Goal: Information Seeking & Learning: Learn about a topic

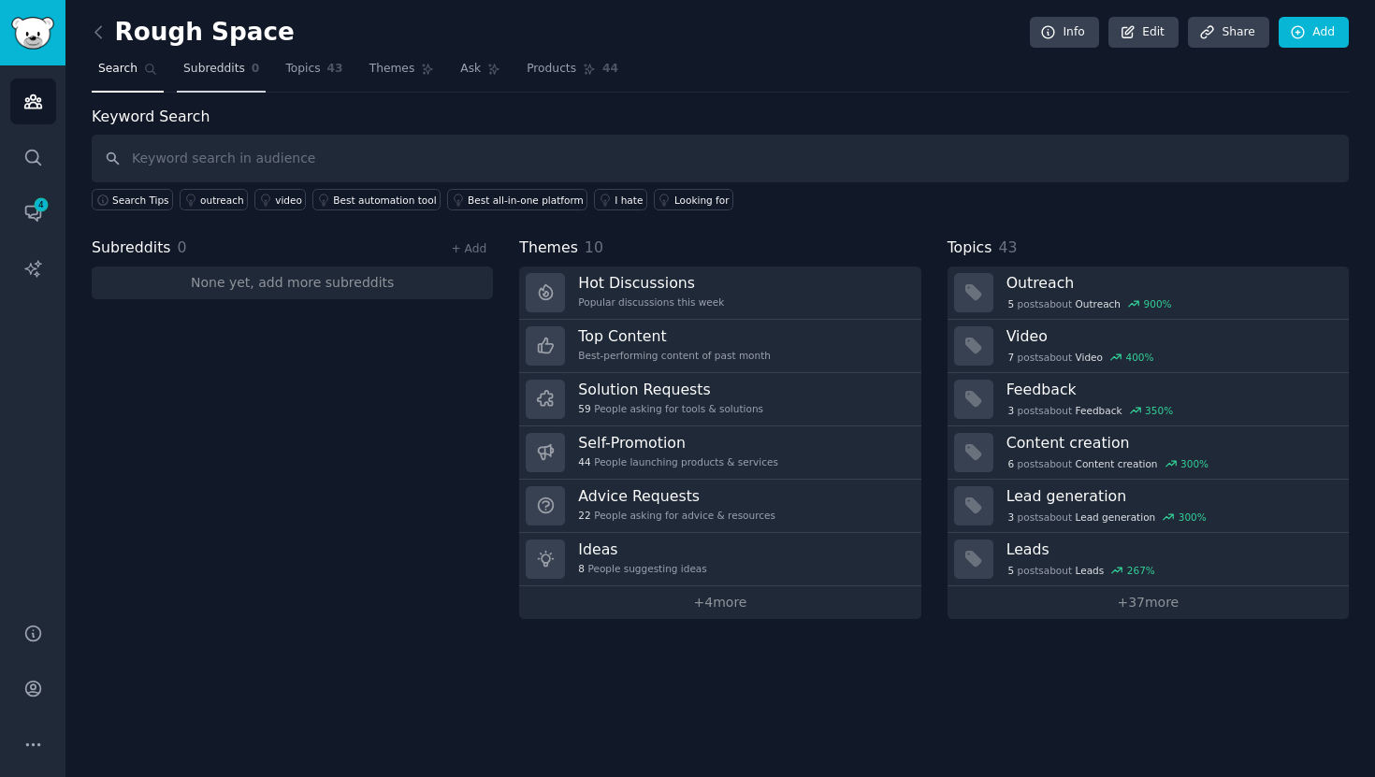
click at [237, 74] on span "Subreddits" at bounding box center [214, 69] width 62 height 17
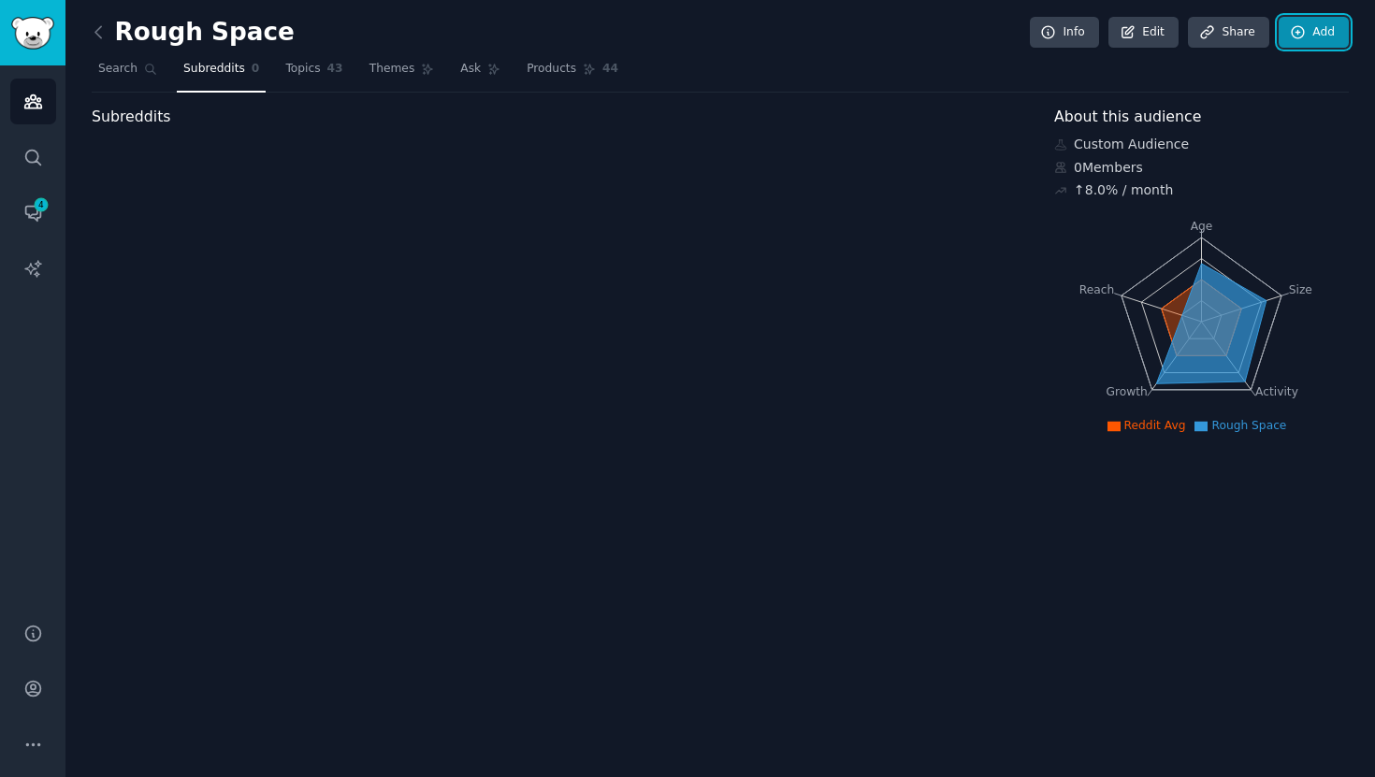
click at [1293, 30] on icon at bounding box center [1298, 32] width 17 height 17
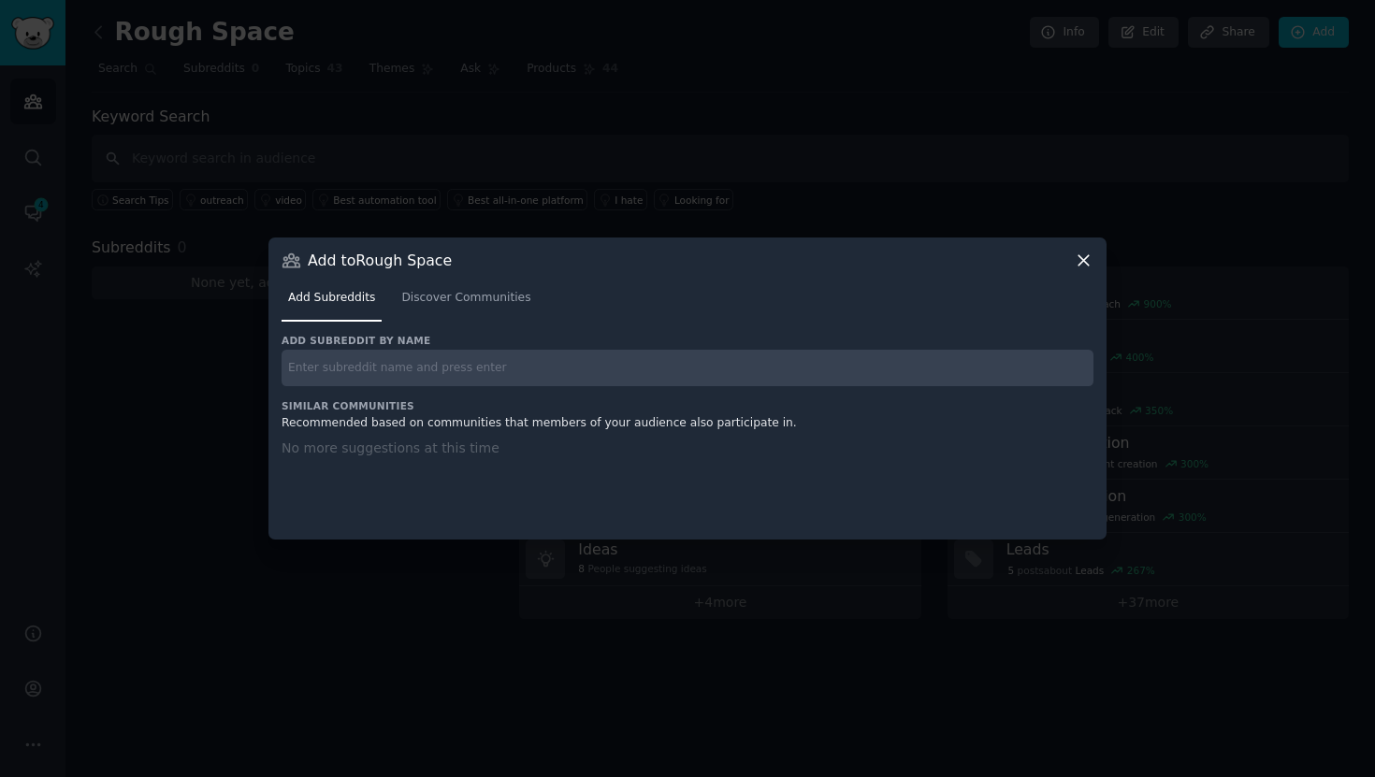
click at [556, 374] on input "text" at bounding box center [688, 368] width 812 height 36
type input "revenue opera"
type input "operations"
click at [483, 286] on link "Discover Communities" at bounding box center [466, 302] width 142 height 38
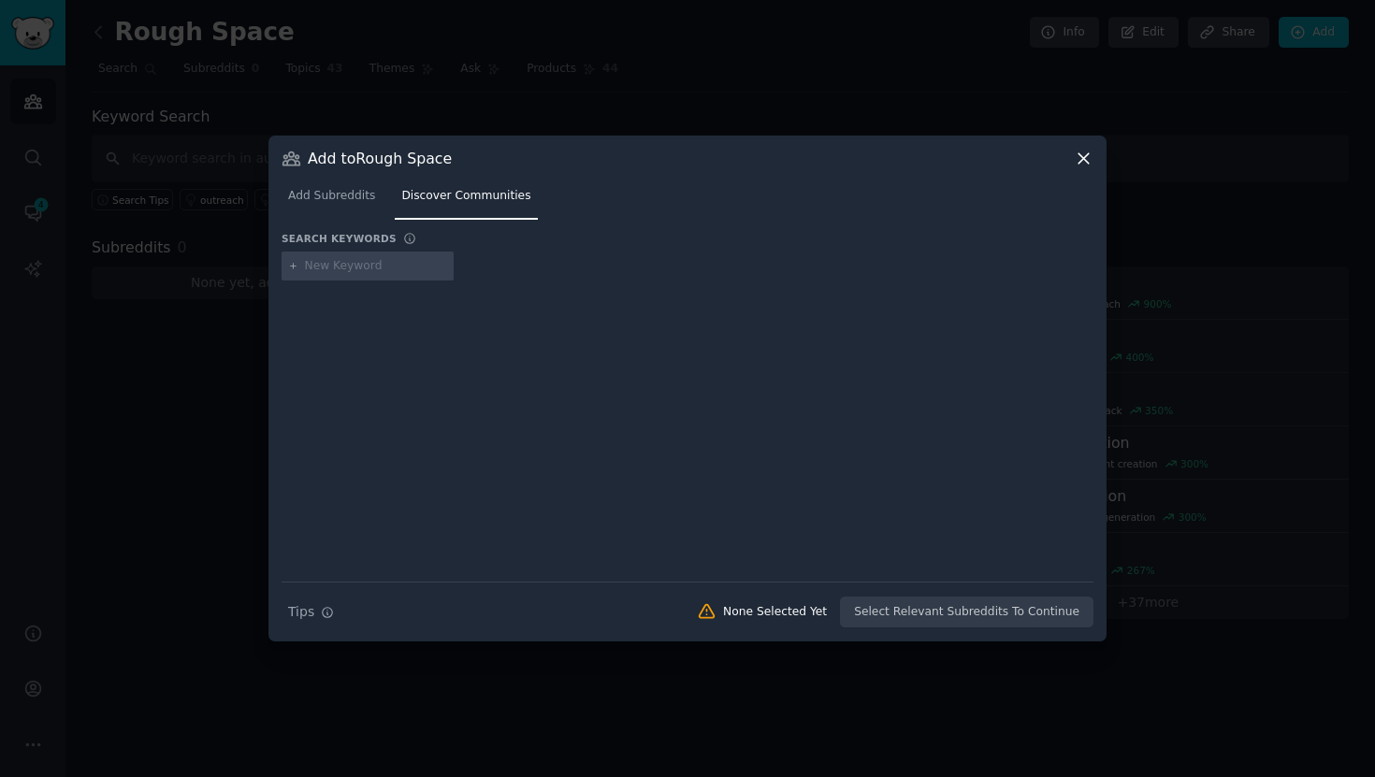
type input "operations"
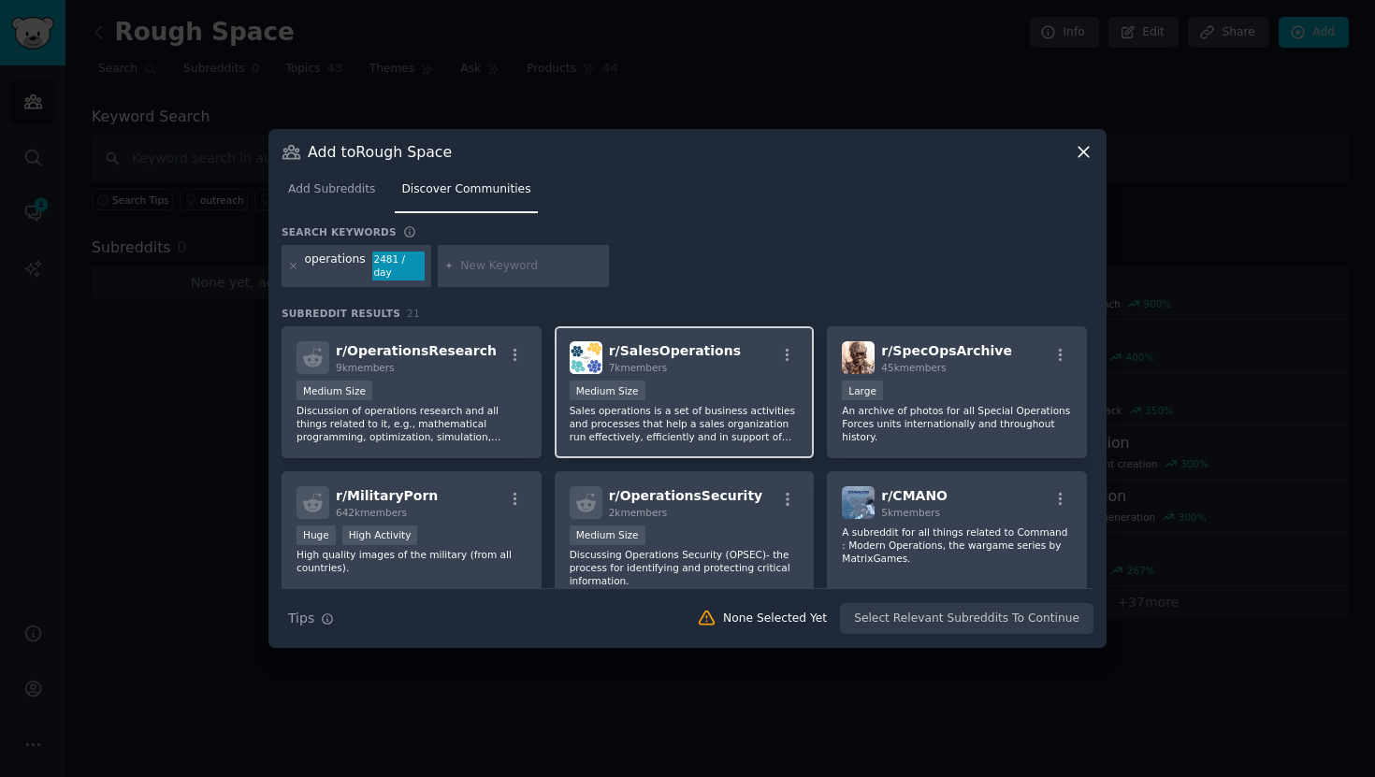
click at [660, 362] on span "7k members" at bounding box center [638, 367] width 59 height 11
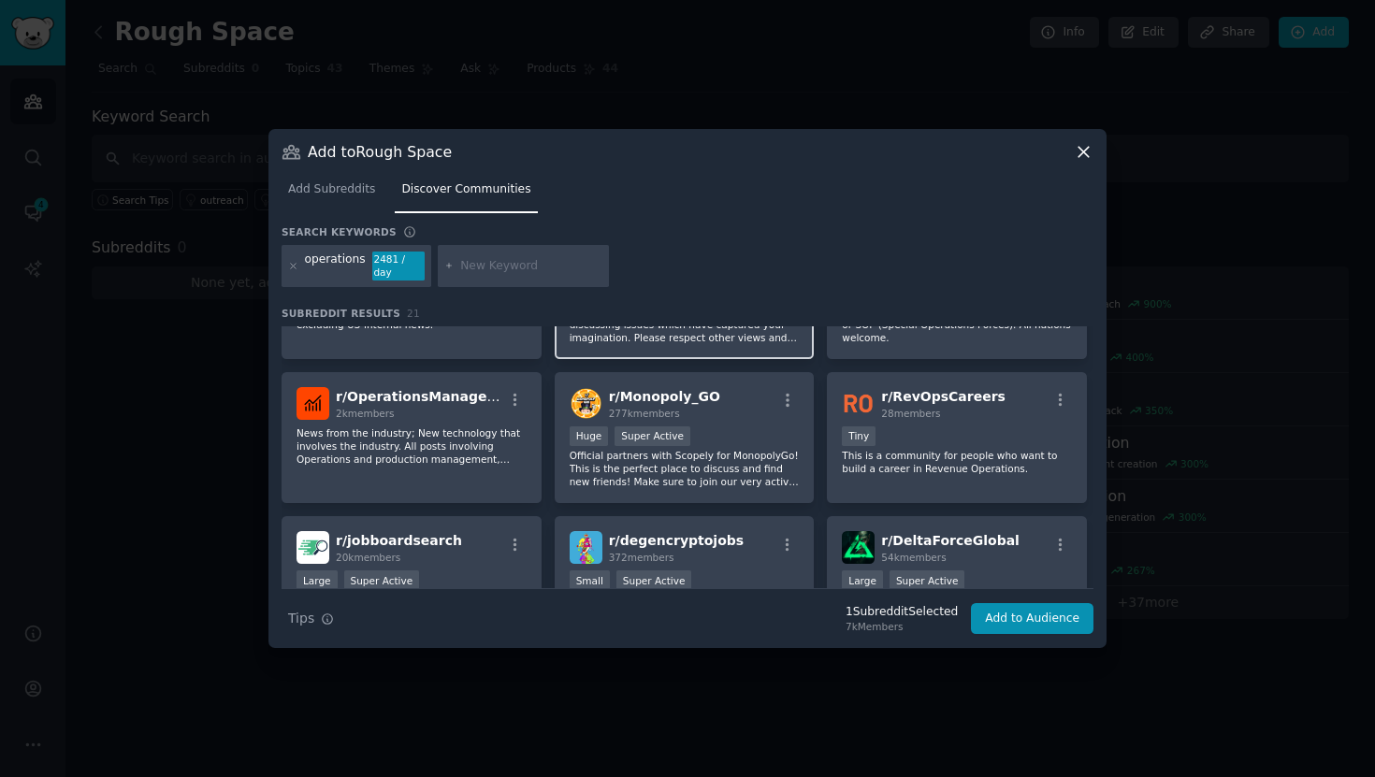
scroll to position [400, 0]
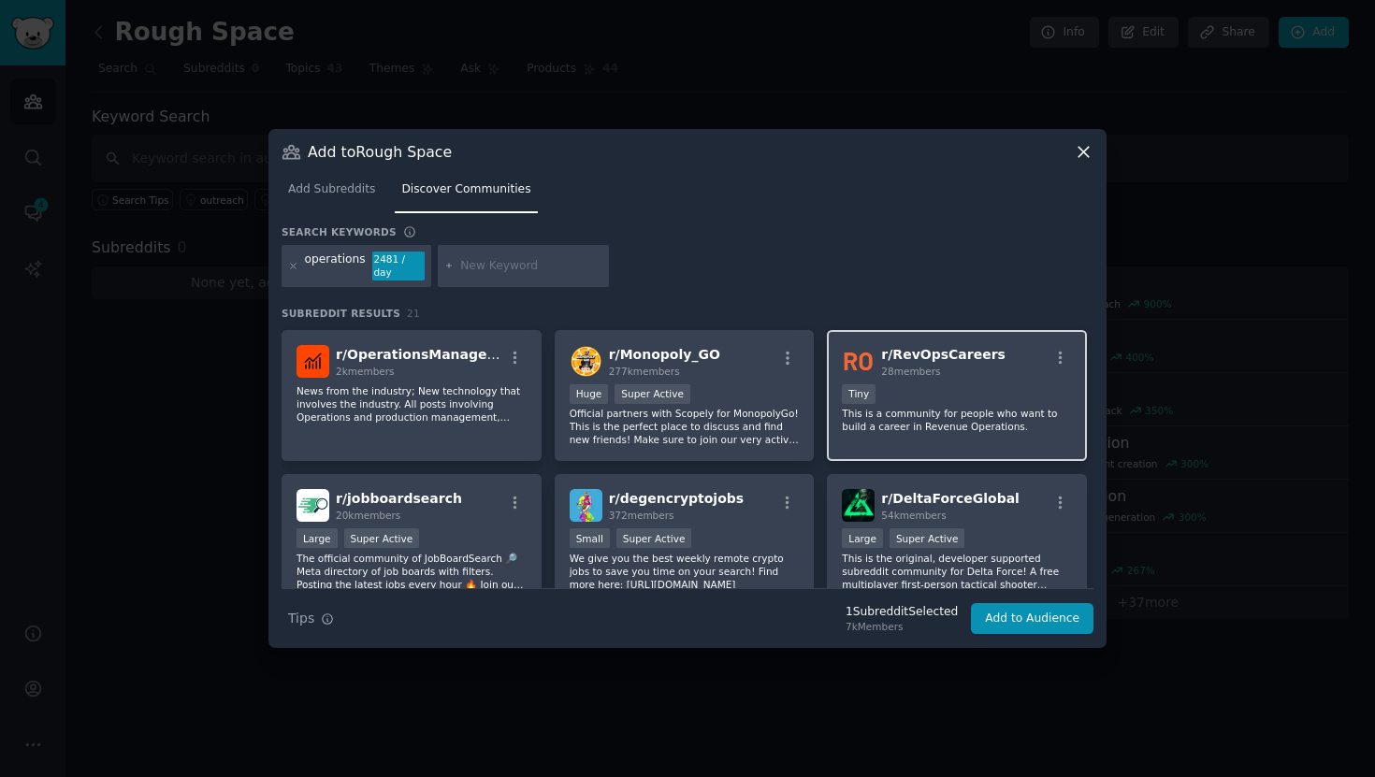
click at [879, 399] on div "Tiny" at bounding box center [957, 395] width 230 height 23
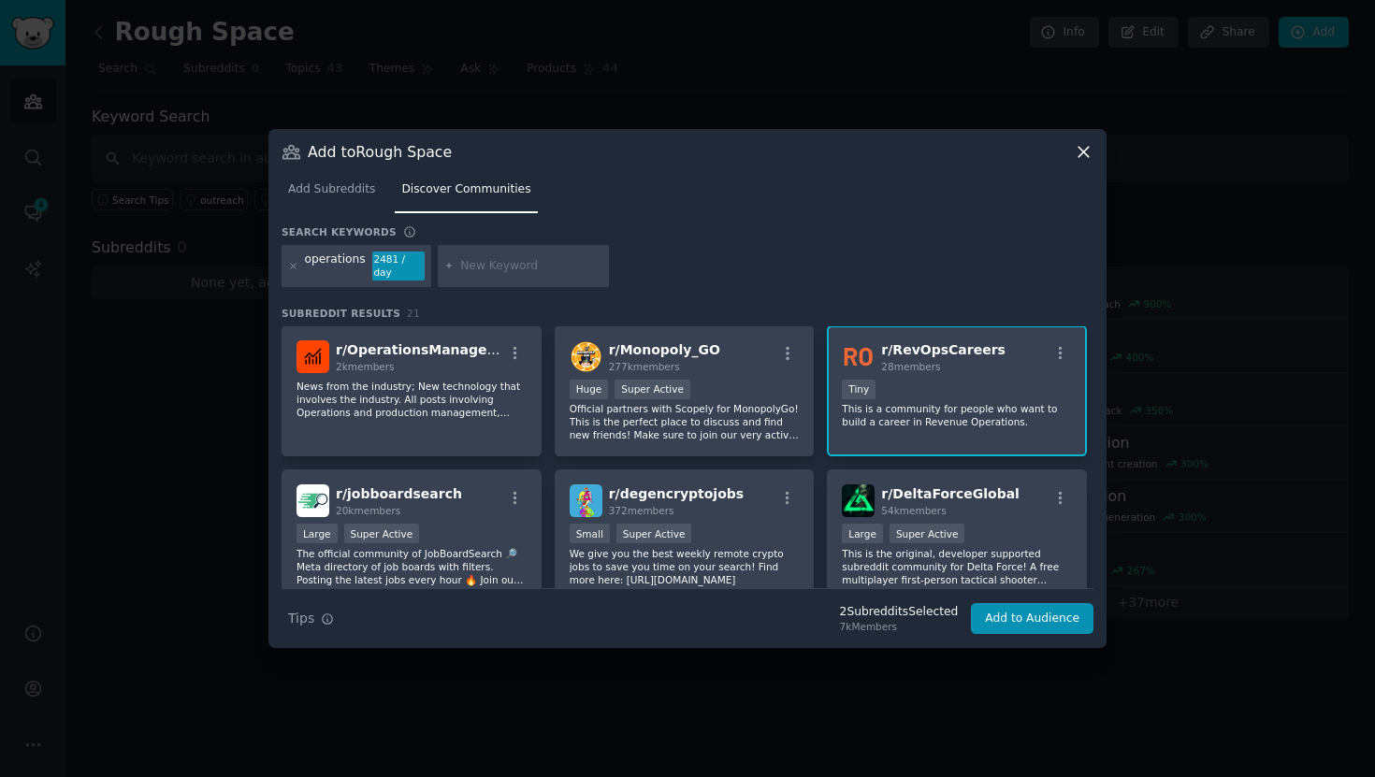
click at [911, 402] on p "This is a community for people who want to build a career in Revenue Operations." at bounding box center [957, 415] width 230 height 26
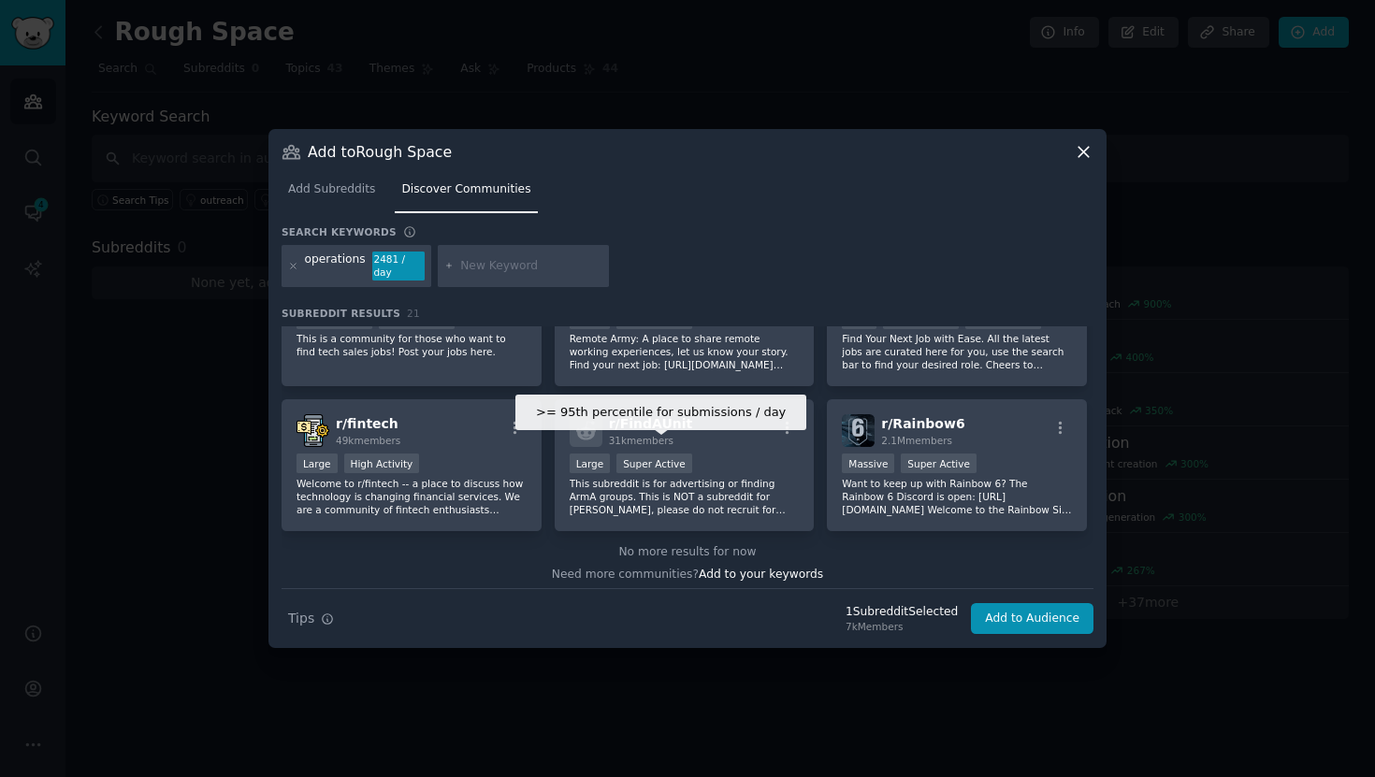
scroll to position [802, 0]
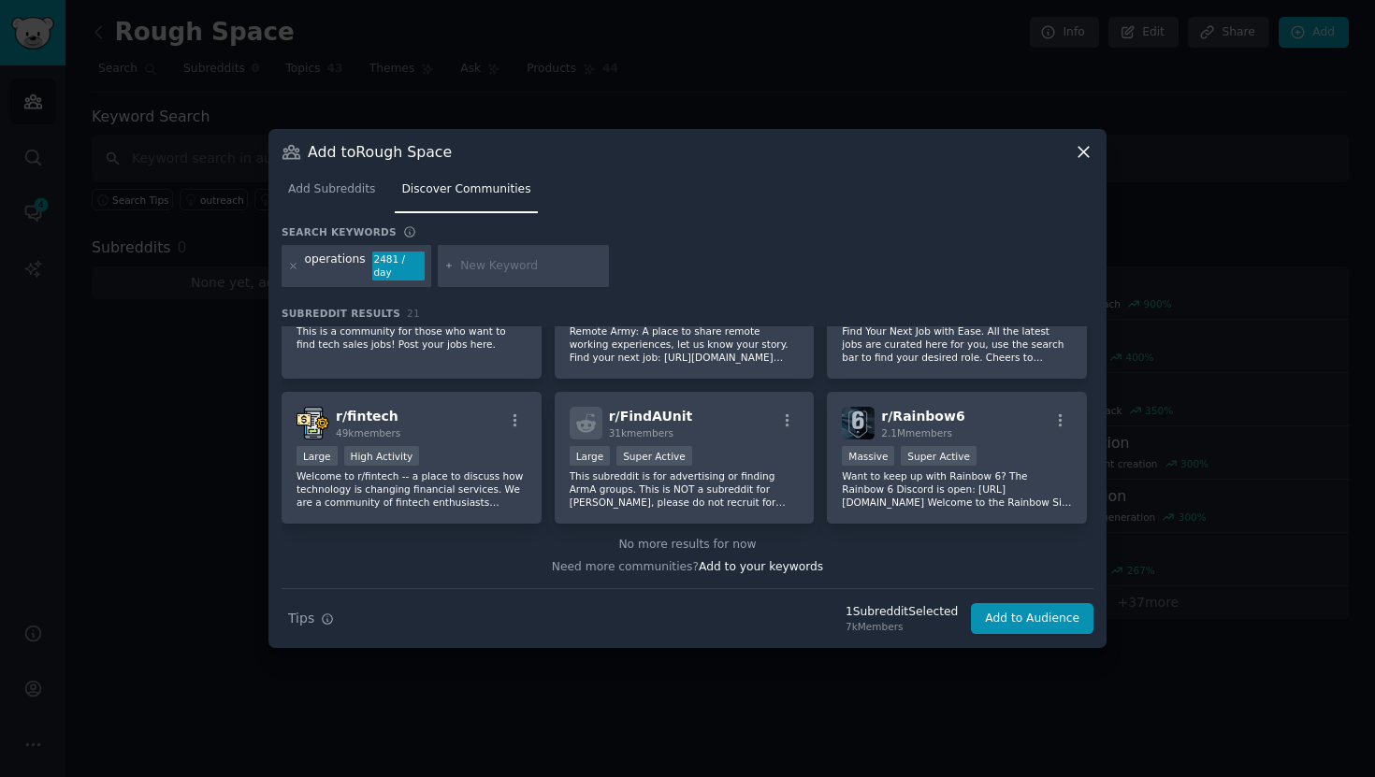
click at [501, 277] on div at bounding box center [524, 266] width 172 height 43
click at [497, 265] on input "text" at bounding box center [531, 266] width 142 height 17
type input "i"
type input "p"
type input "ops"
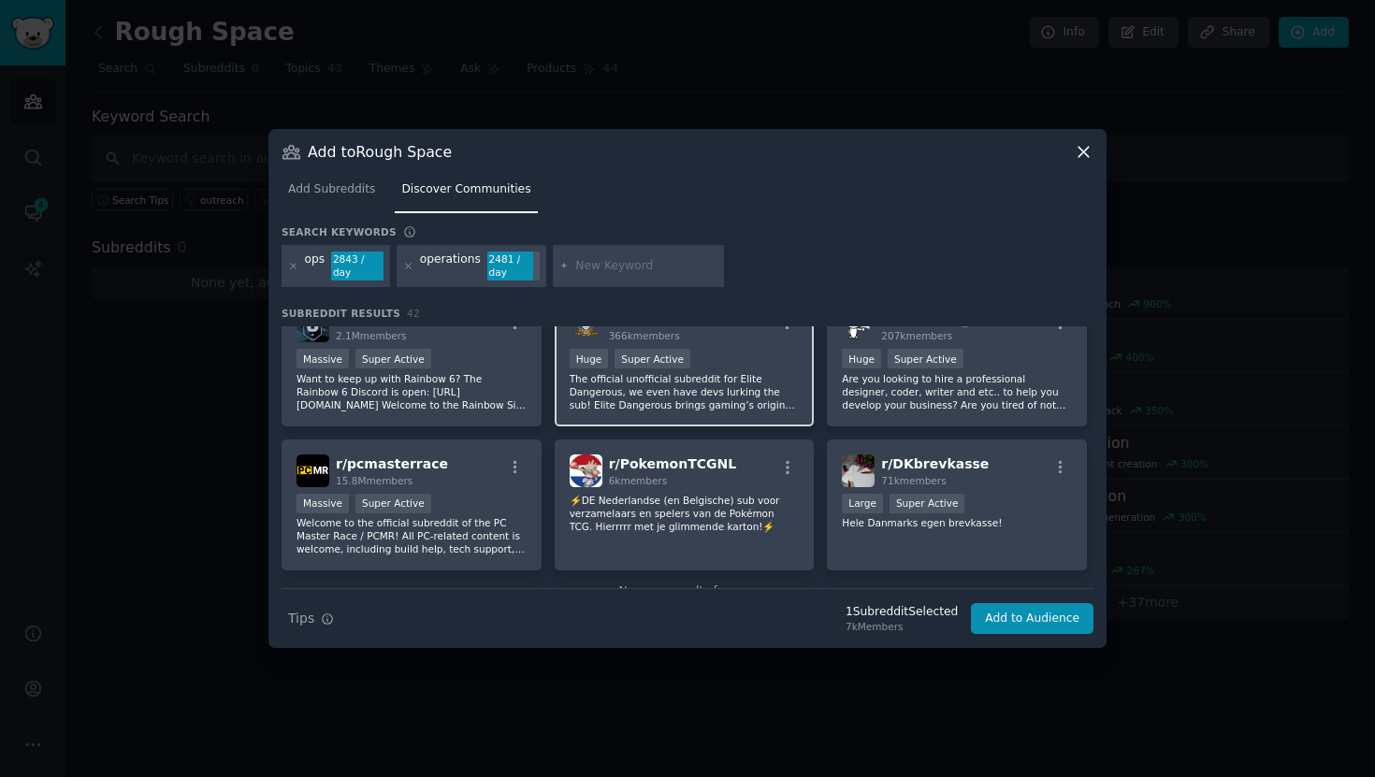
scroll to position [1742, 0]
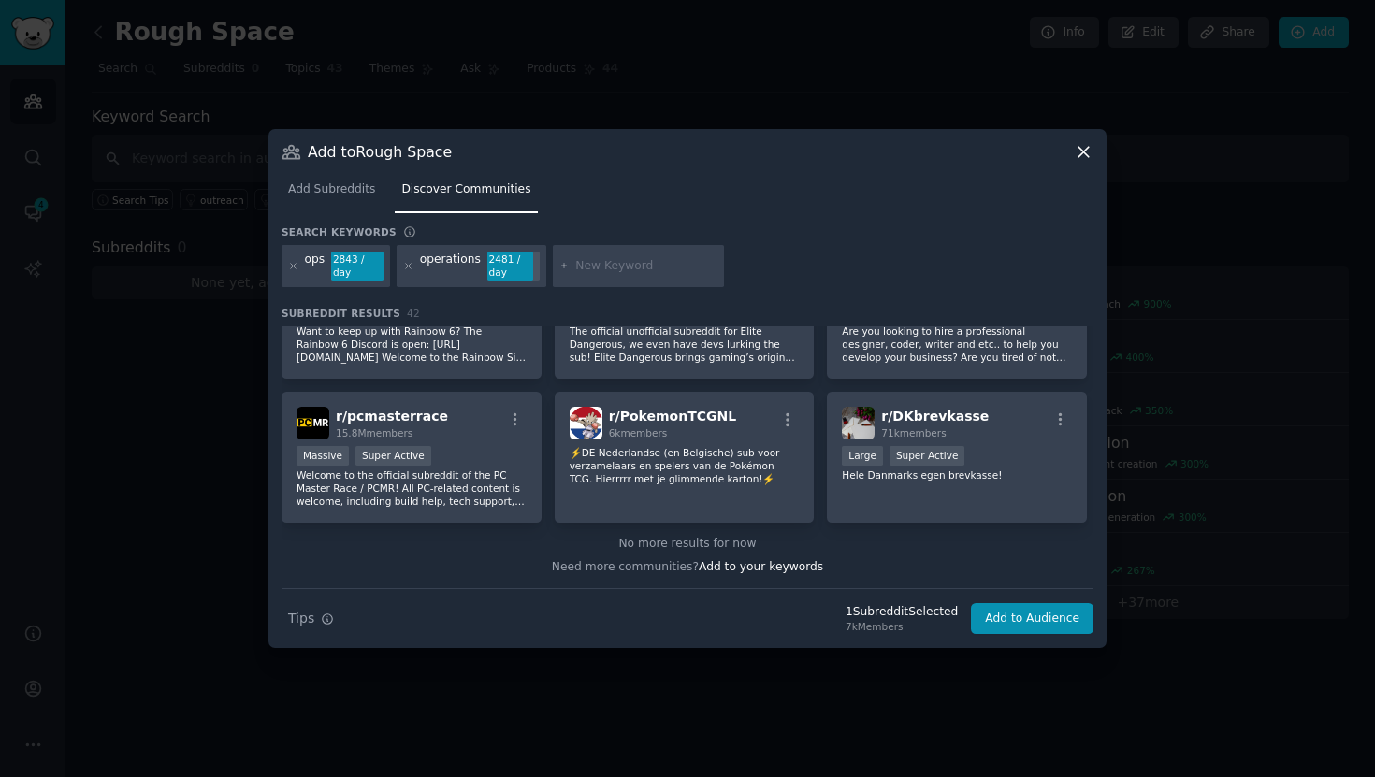
click at [609, 276] on div at bounding box center [639, 266] width 172 height 43
click at [627, 259] on input "text" at bounding box center [646, 266] width 142 height 17
type input "revops"
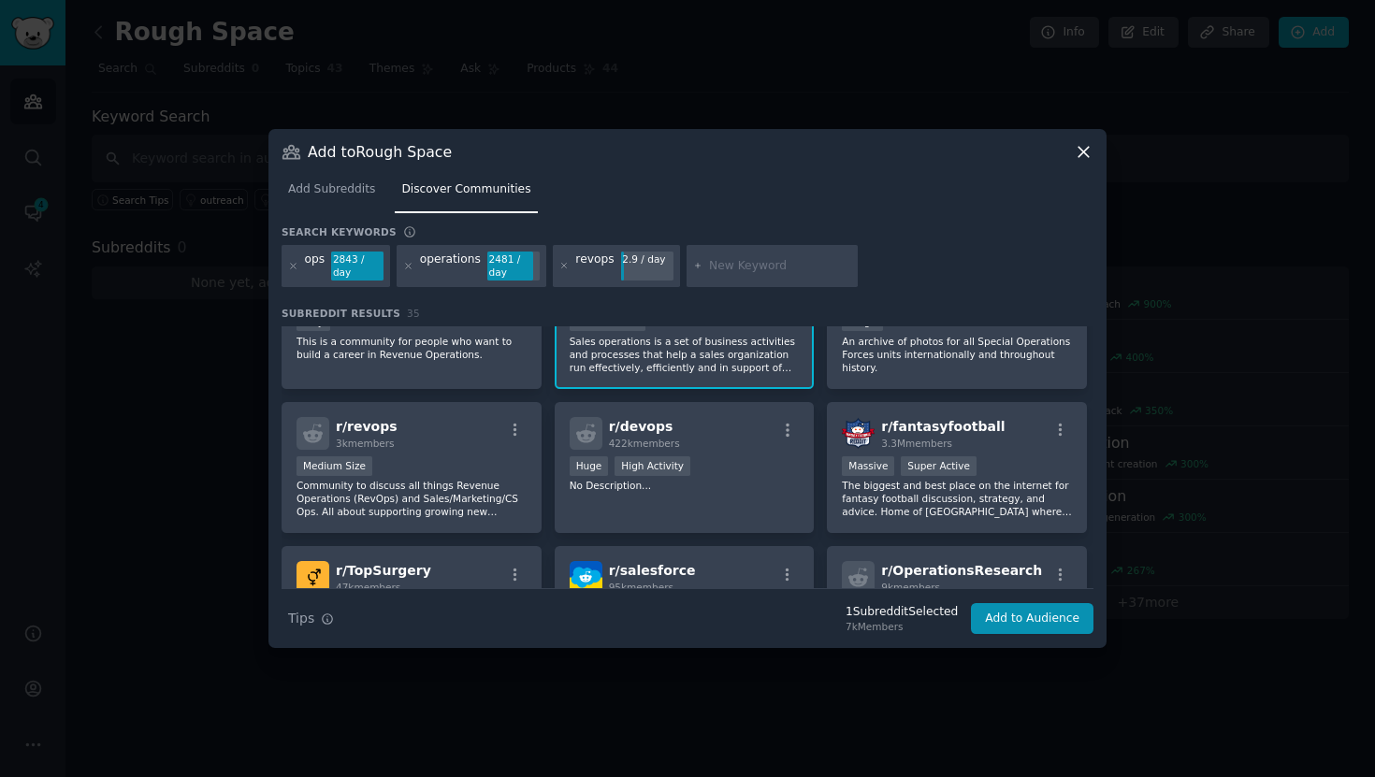
scroll to position [75, 0]
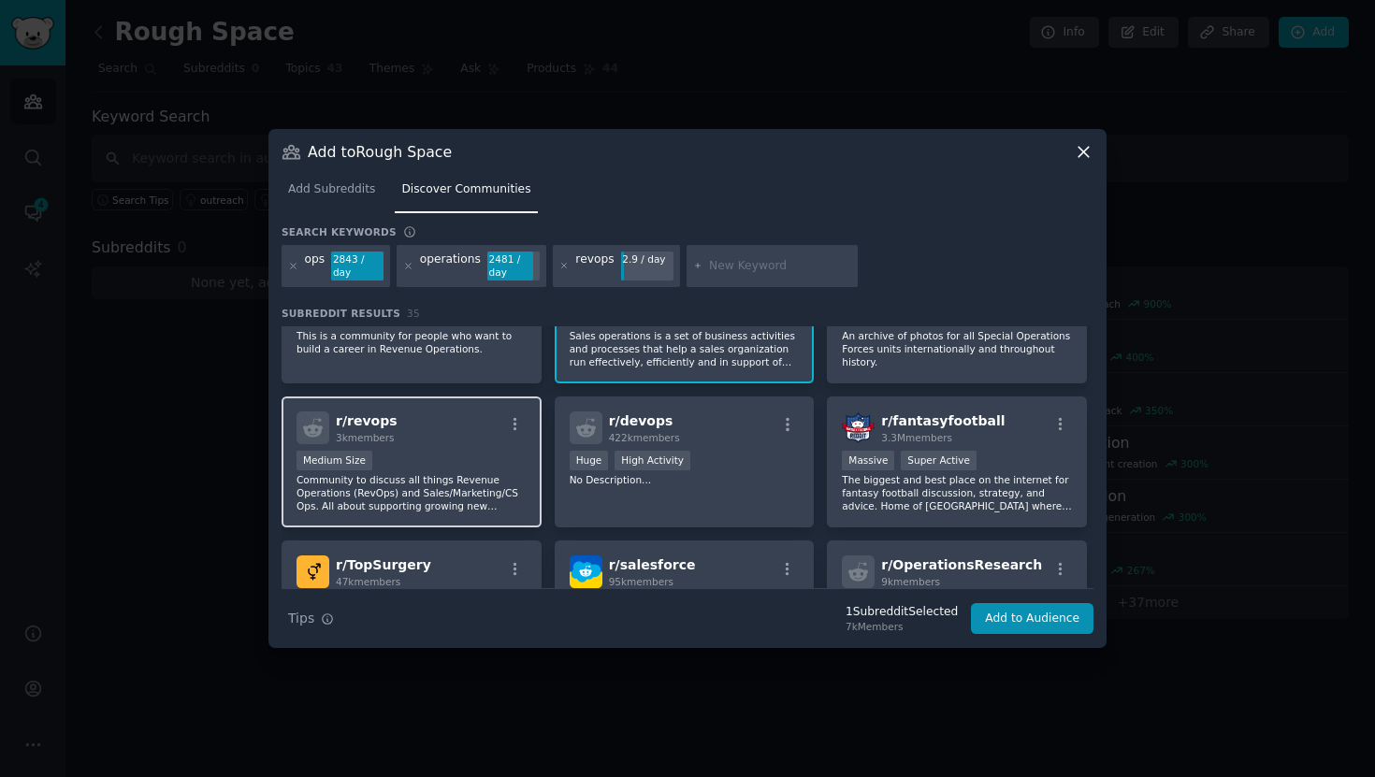
click at [436, 417] on div "r/ revops 3k members" at bounding box center [412, 428] width 230 height 33
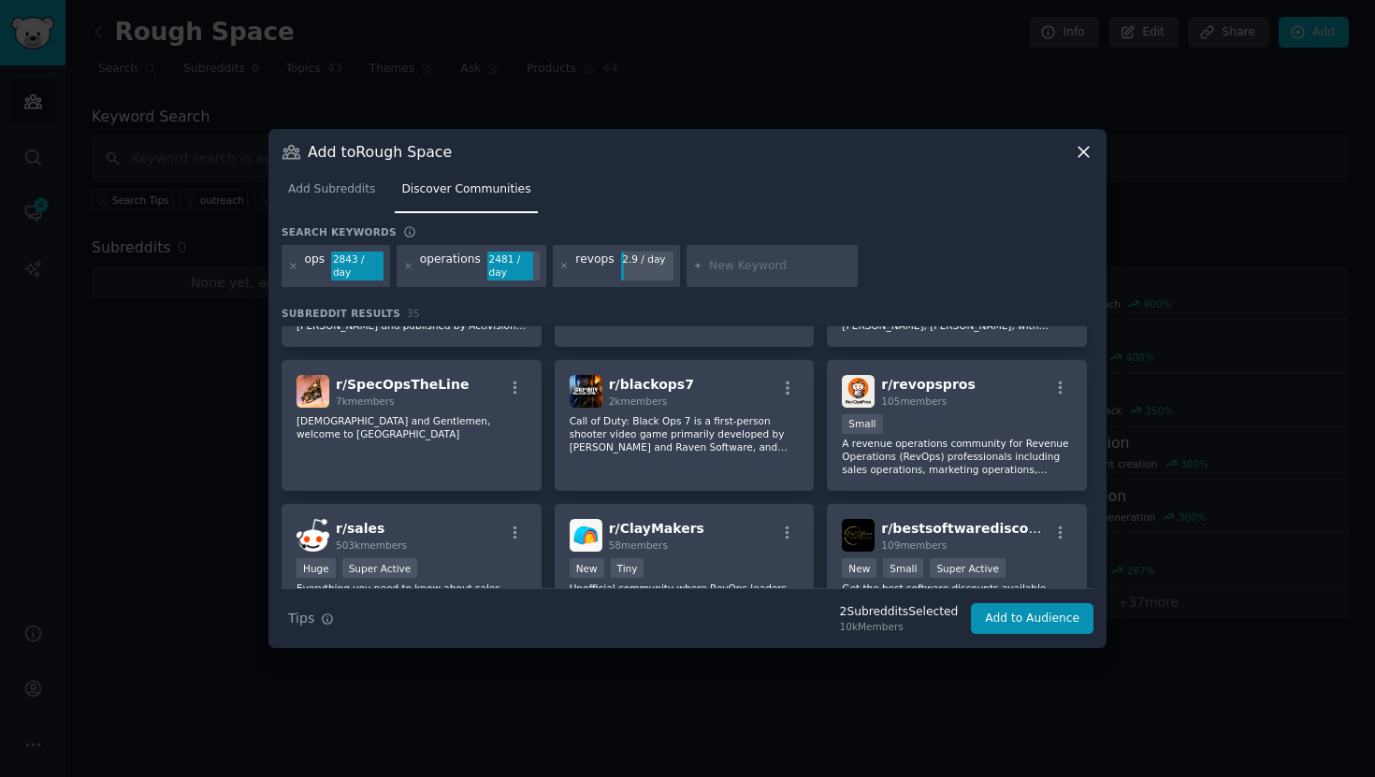
scroll to position [937, 0]
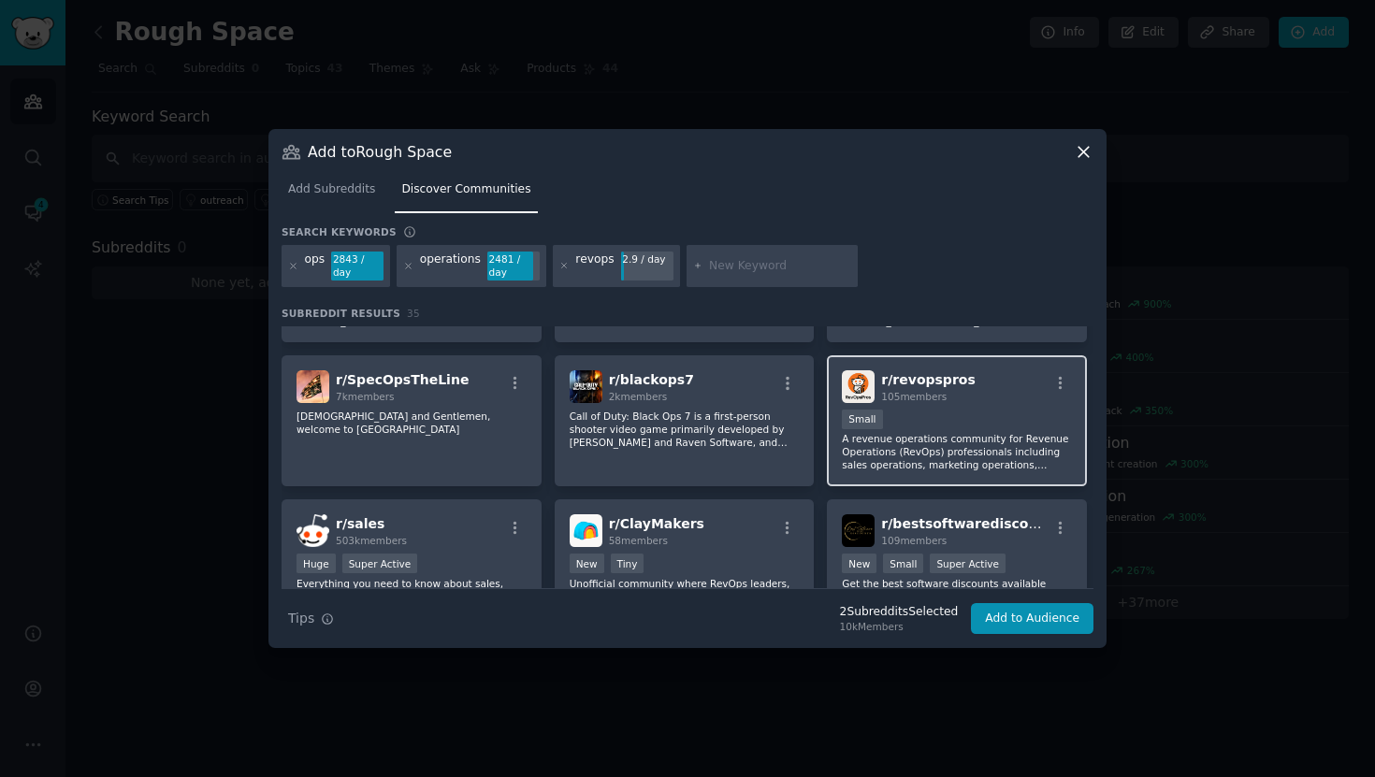
click at [924, 459] on p "A revenue operations community for Revenue Operations (RevOps) professionals in…" at bounding box center [957, 451] width 230 height 39
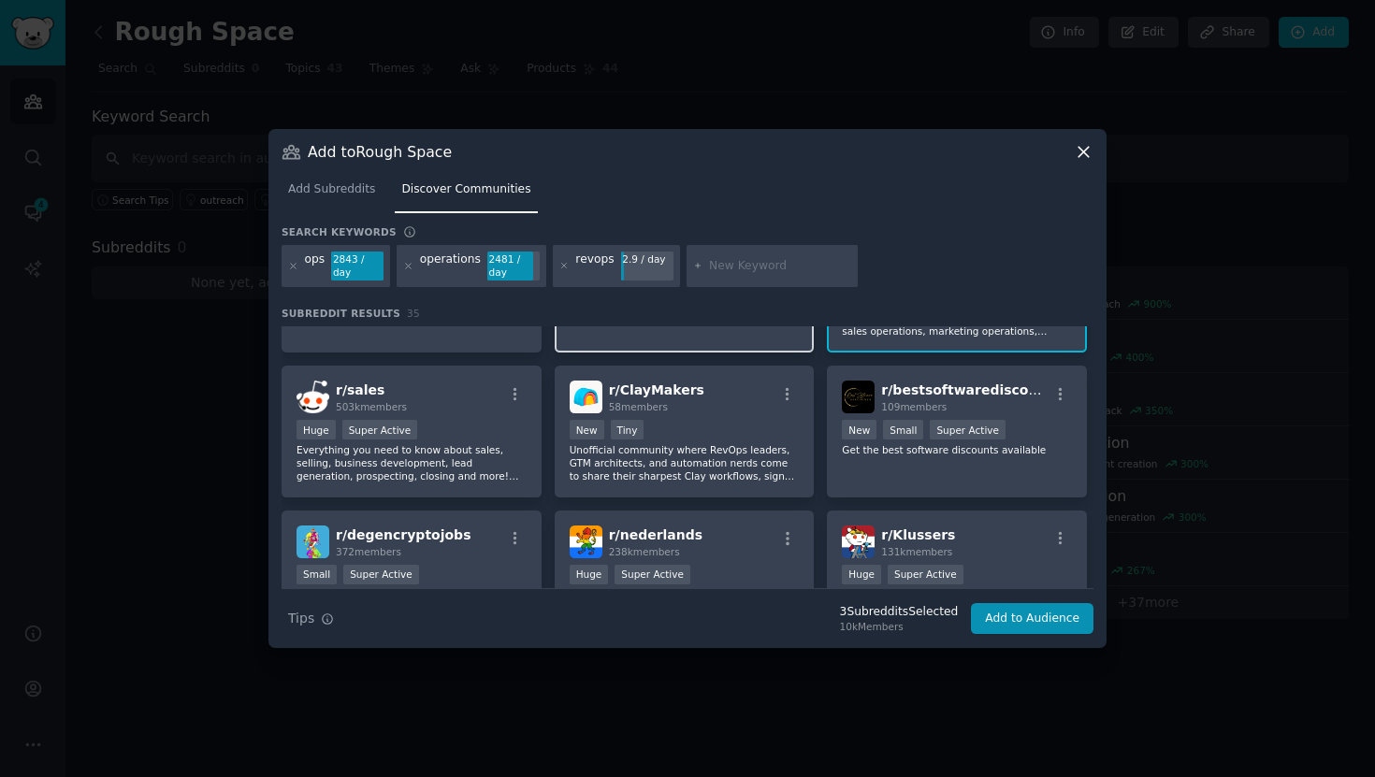
scroll to position [1083, 0]
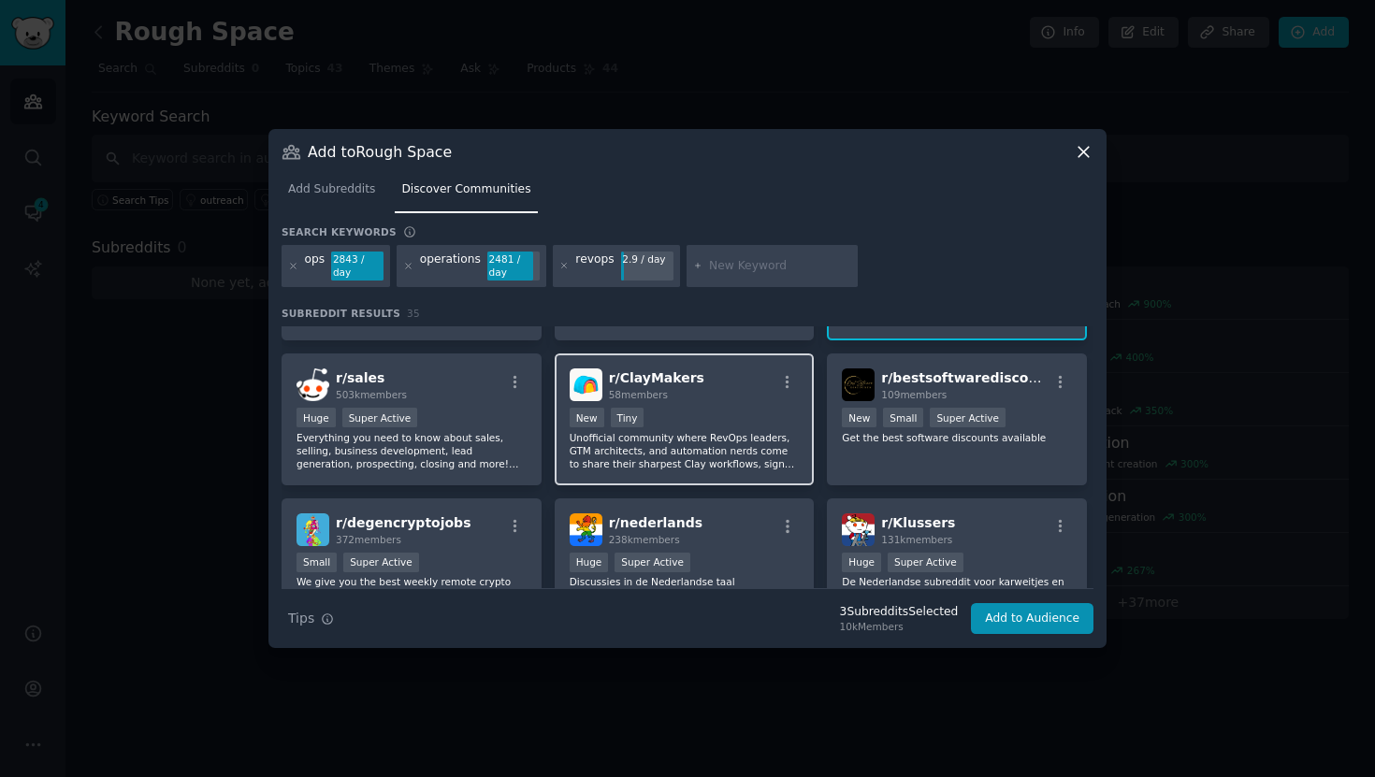
click at [701, 448] on p "Unofficial community where RevOps leaders, GTM architects, and automation nerds…" at bounding box center [685, 450] width 230 height 39
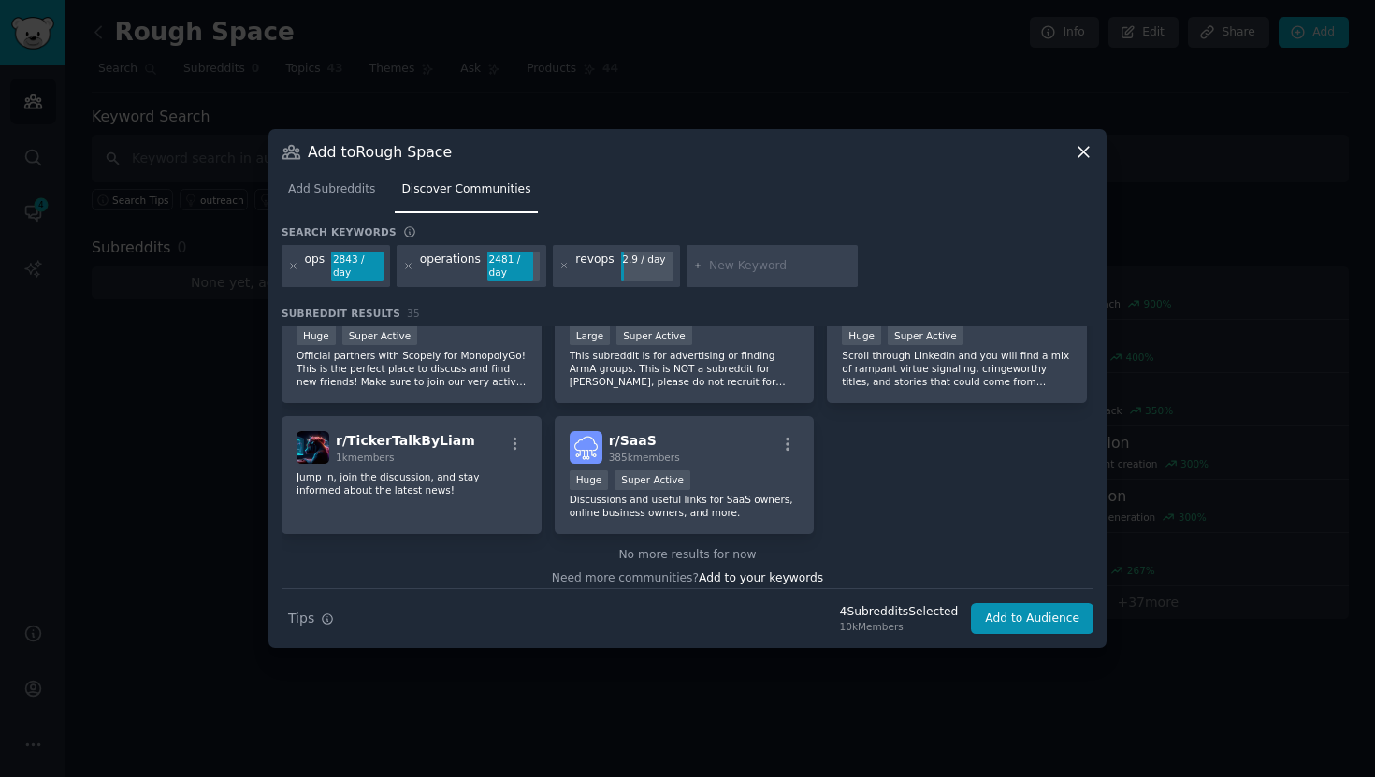
scroll to position [1466, 0]
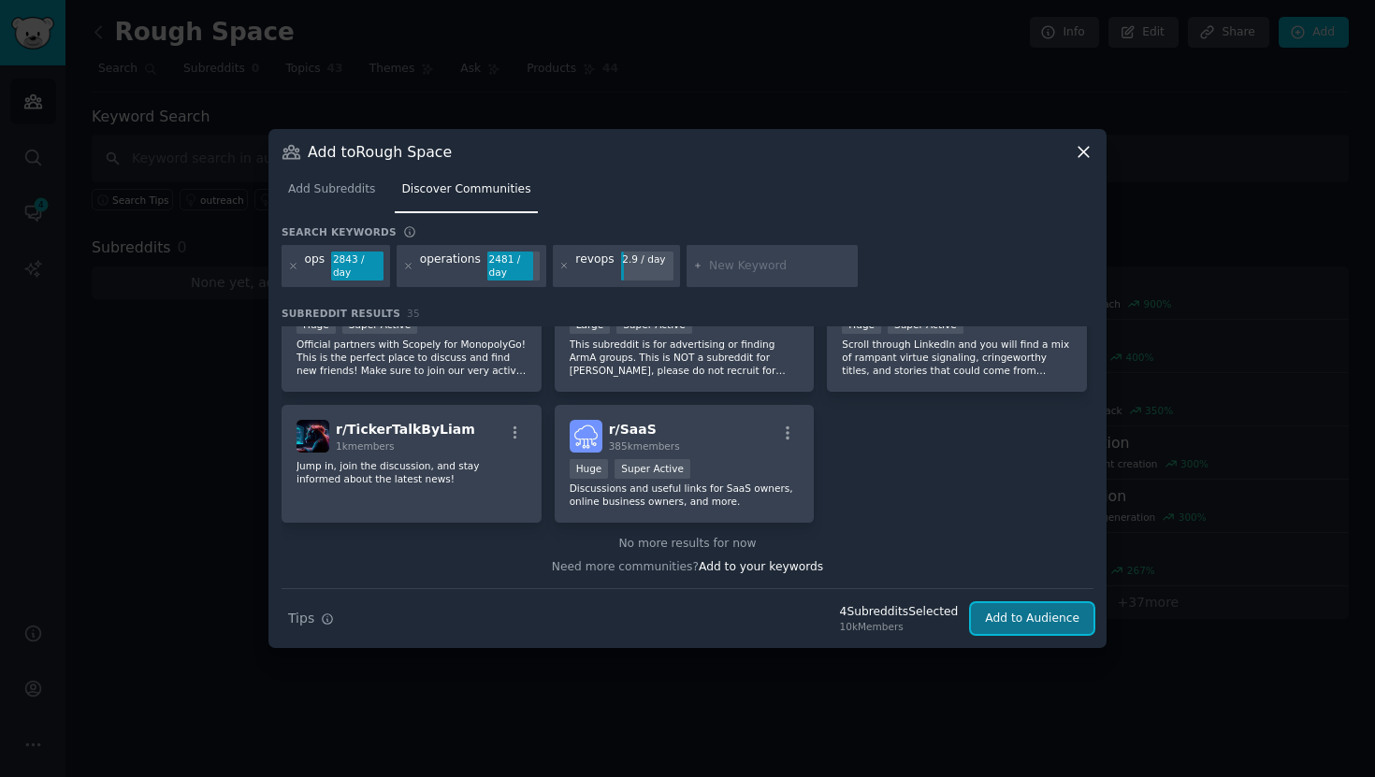
click at [1017, 617] on button "Add to Audience" at bounding box center [1032, 619] width 123 height 32
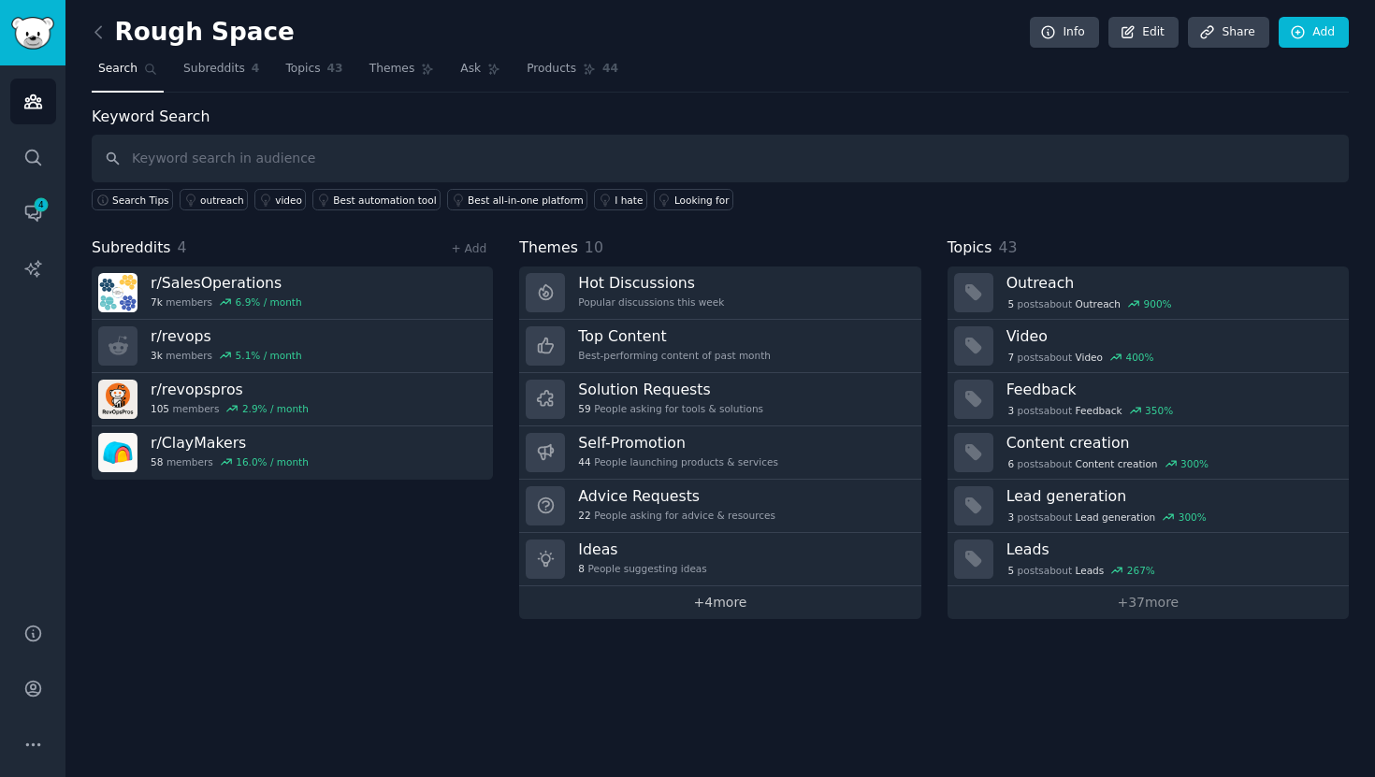
click at [711, 603] on link "+ 4 more" at bounding box center [719, 603] width 401 height 33
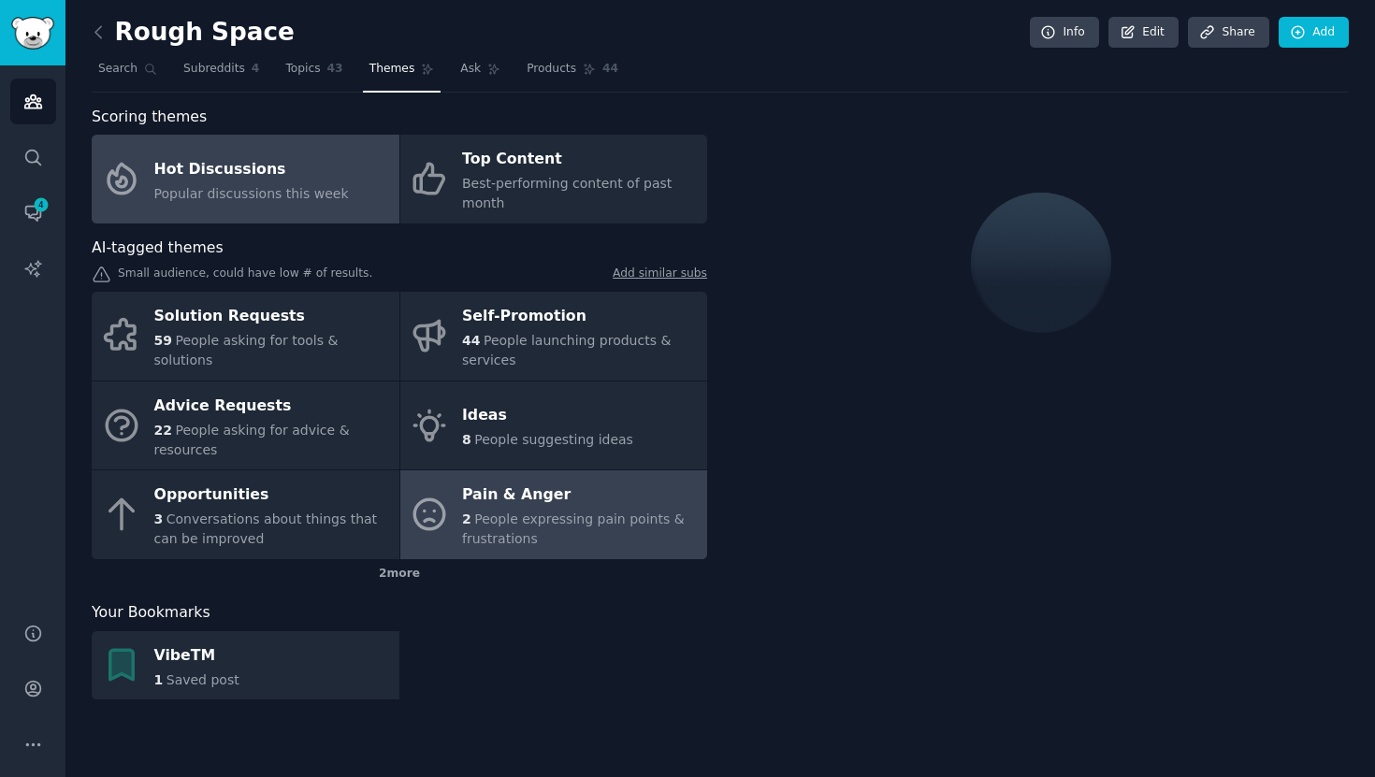
click at [579, 498] on div "Pain & Anger" at bounding box center [580, 496] width 236 height 30
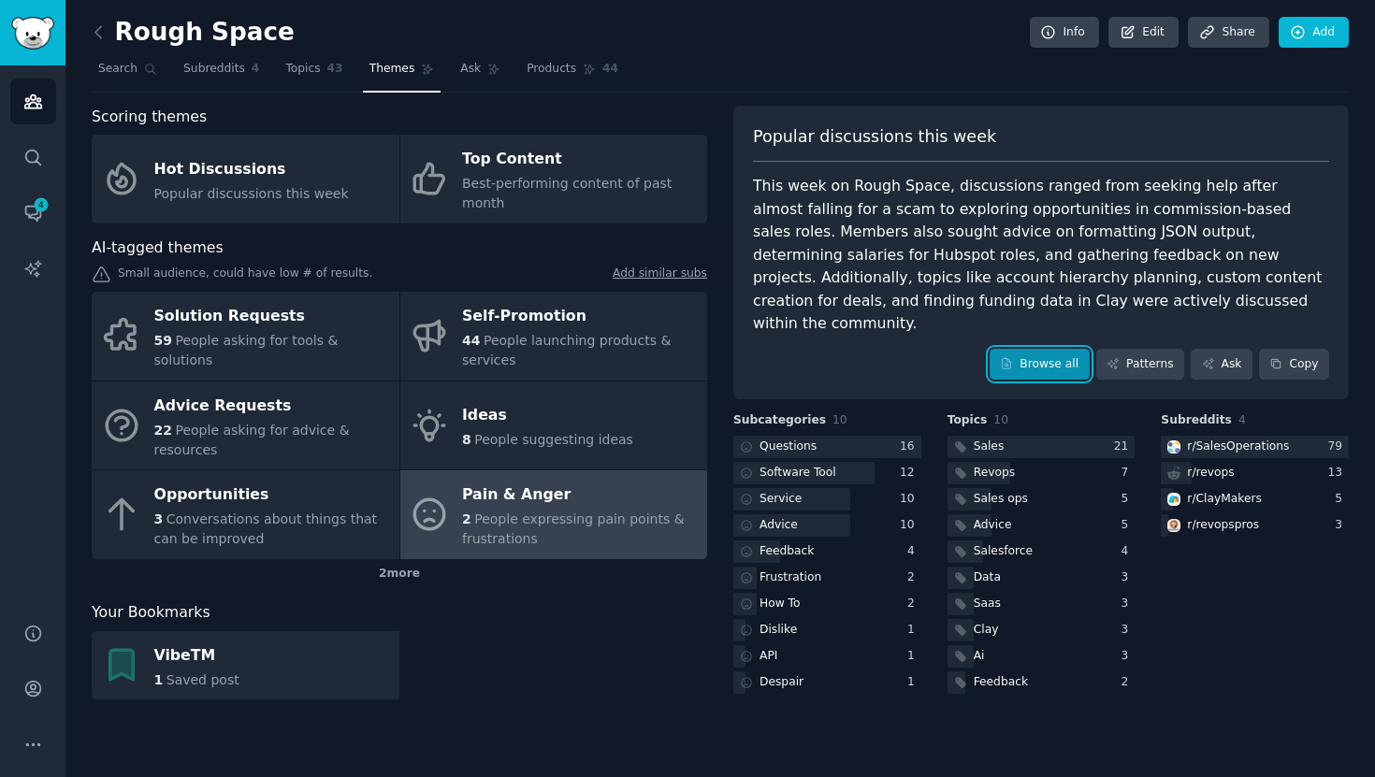
click at [1051, 349] on link "Browse all" at bounding box center [1040, 365] width 100 height 32
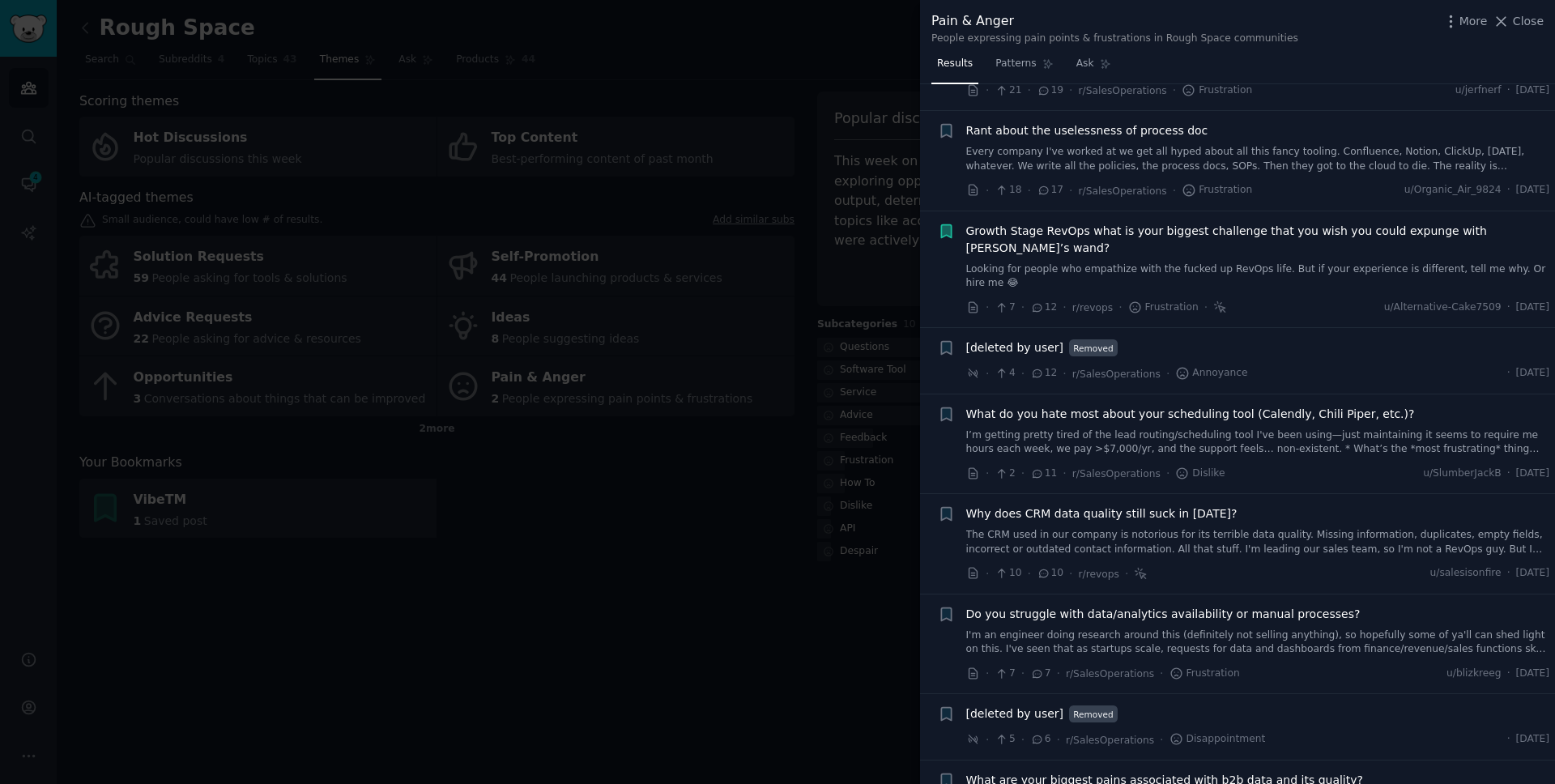
scroll to position [290, 0]
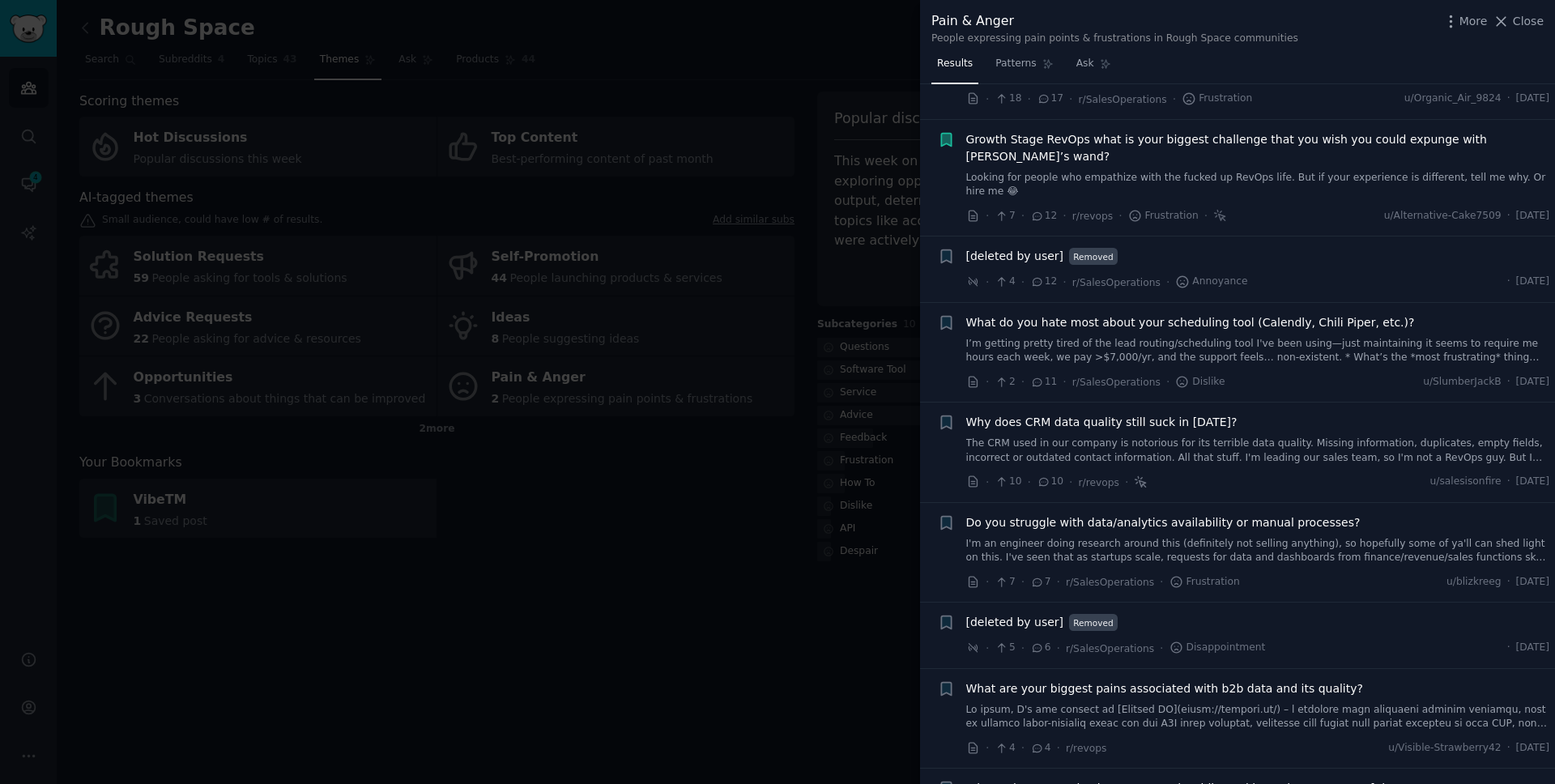
click at [1137, 483] on icon at bounding box center [1141, 481] width 10 height 10
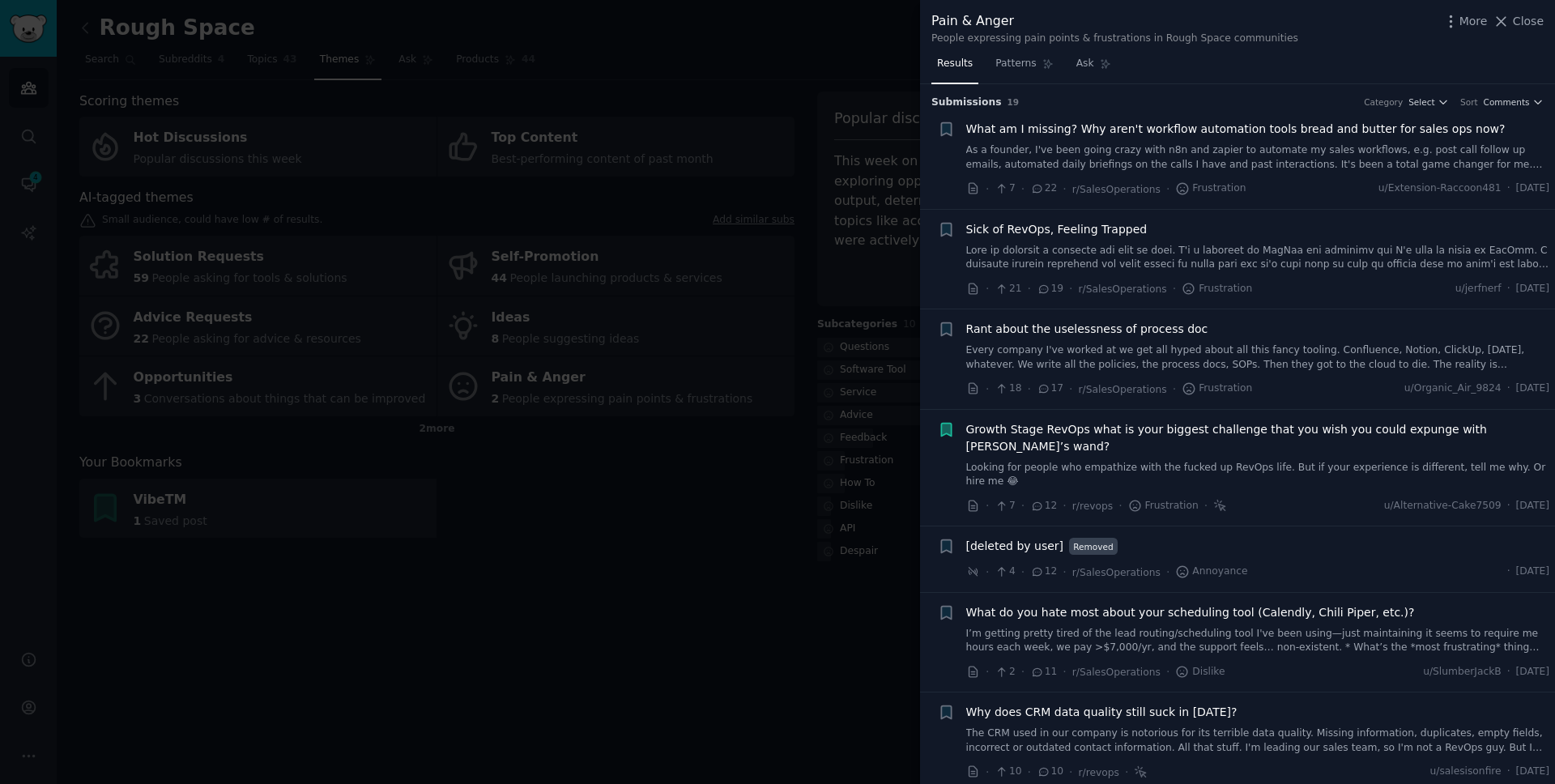
scroll to position [0, 0]
click at [1108, 241] on div "Sick of RevOps, Feeling Trapped" at bounding box center [1258, 246] width 584 height 51
click at [1109, 235] on span "Sick of RevOps, Feeling Trapped" at bounding box center [1057, 229] width 182 height 17
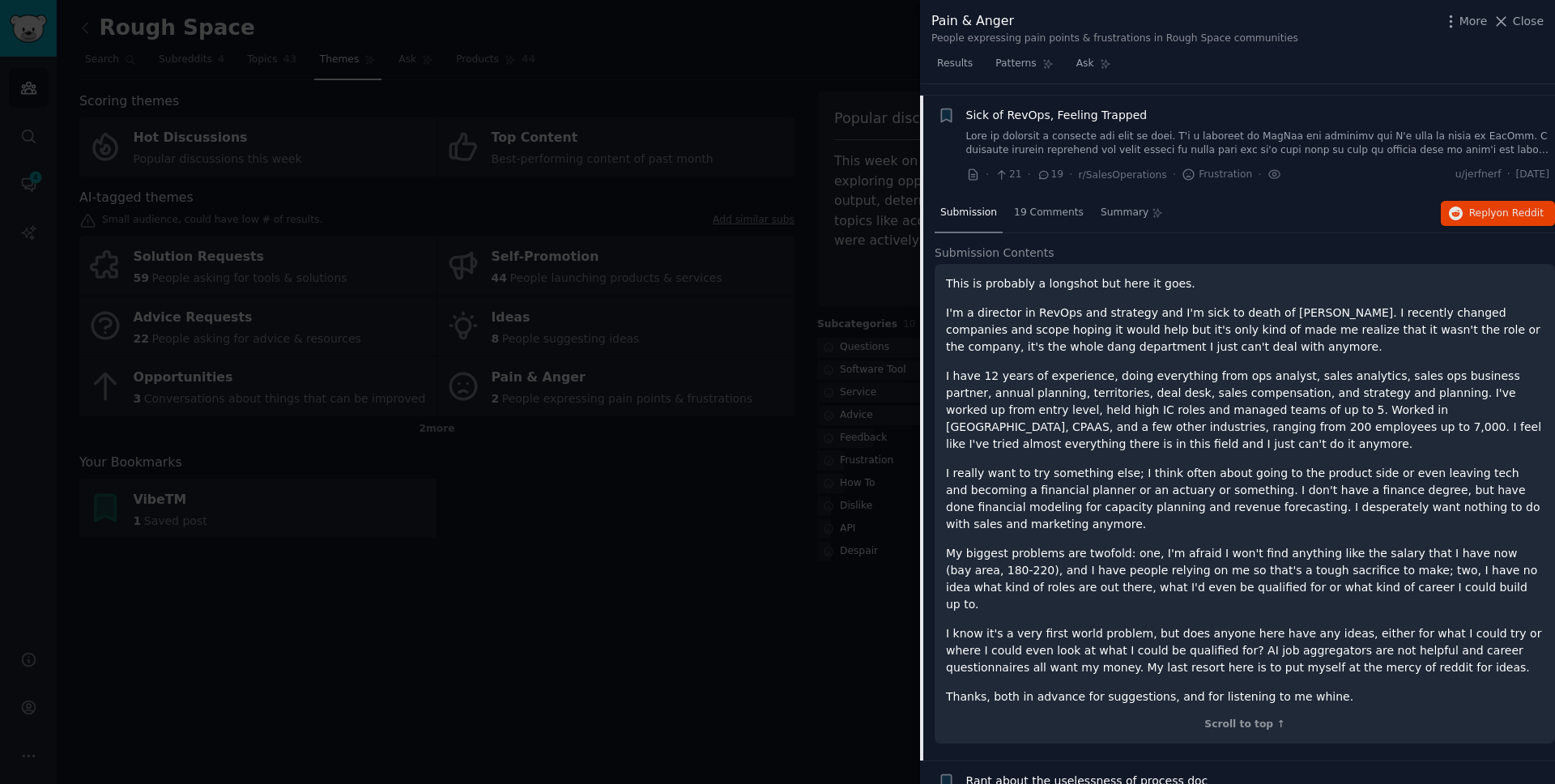
scroll to position [125, 0]
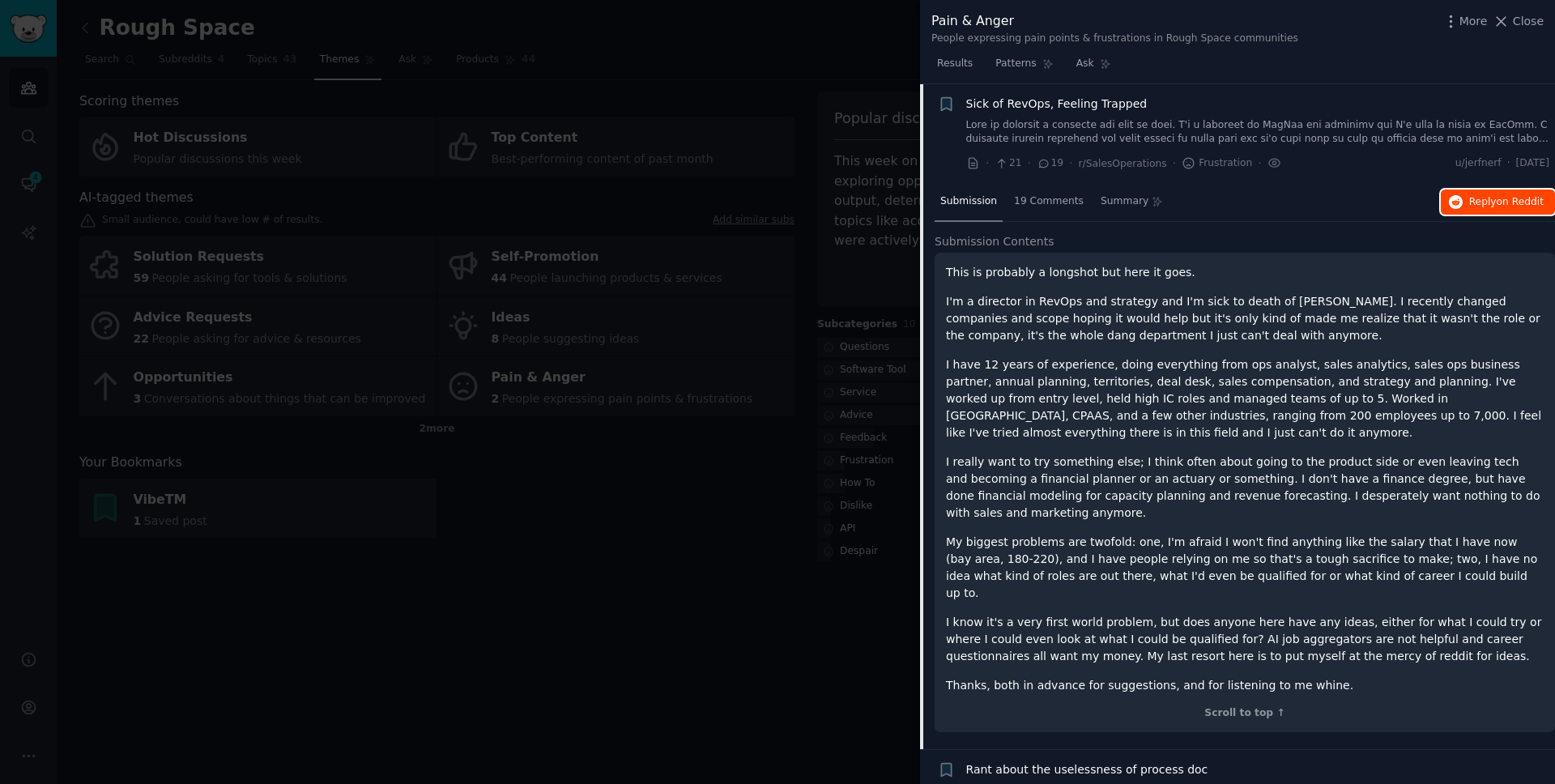
click at [1190, 197] on span "on Reddit" at bounding box center [1520, 201] width 47 height 11
click at [1190, 399] on p "I have 12 years of experience, doing everything from ops analyst, sales analyti…" at bounding box center [1245, 399] width 597 height 85
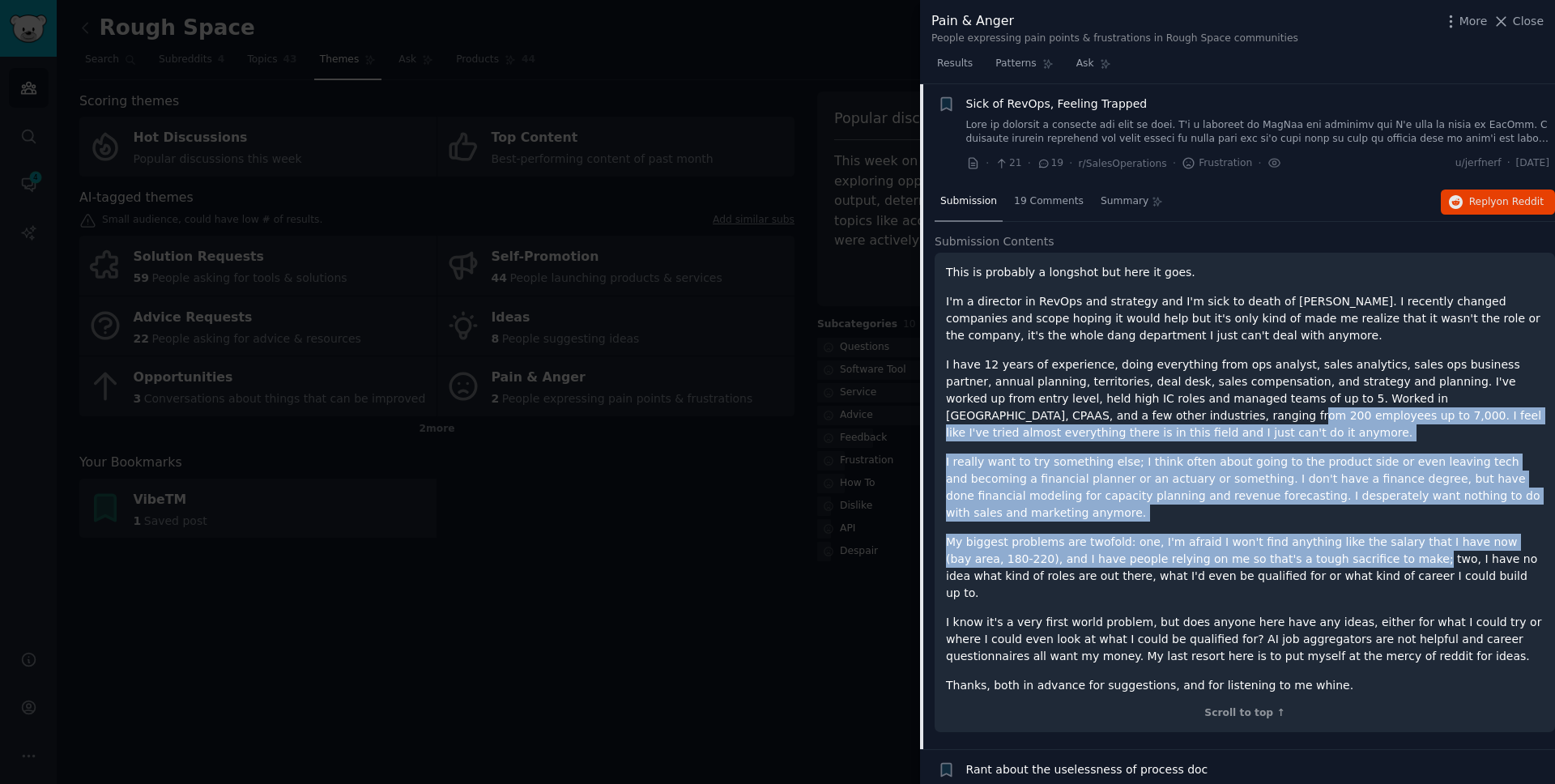
drag, startPoint x: 1078, startPoint y: 421, endPoint x: 1352, endPoint y: 556, distance: 305.5
click at [1190, 556] on div "This is probably a longshot but here it goes. I'm a director in RevOps and stra…" at bounding box center [1245, 479] width 597 height 430
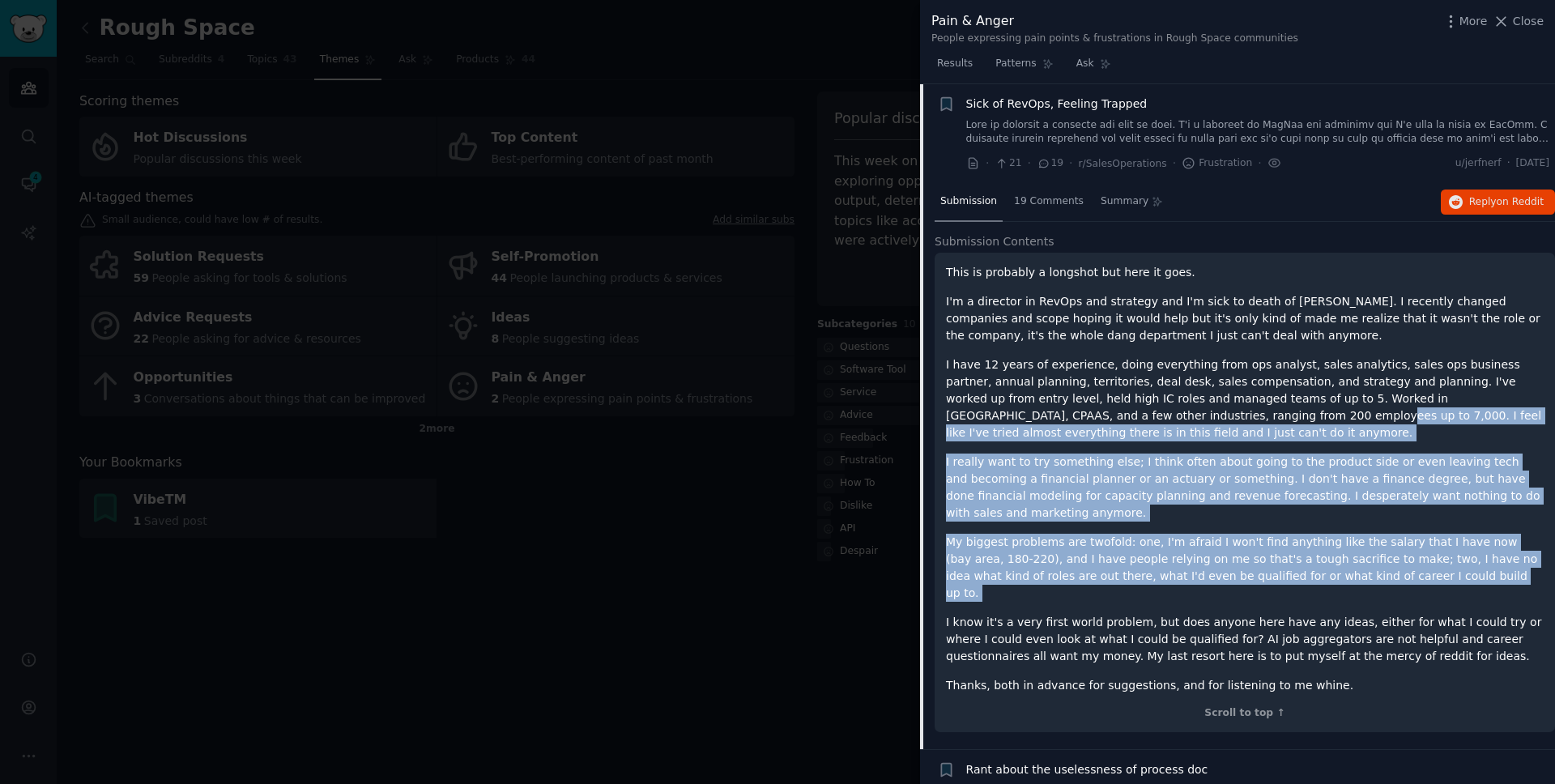
drag, startPoint x: 1331, startPoint y: 584, endPoint x: 1147, endPoint y: 414, distance: 250.5
click at [1147, 414] on div "This is probably a longshot but here it goes. I'm a director in RevOps and stra…" at bounding box center [1245, 479] width 597 height 430
click at [1147, 414] on p "I have 12 years of experience, doing everything from ops analyst, sales analyti…" at bounding box center [1245, 399] width 597 height 85
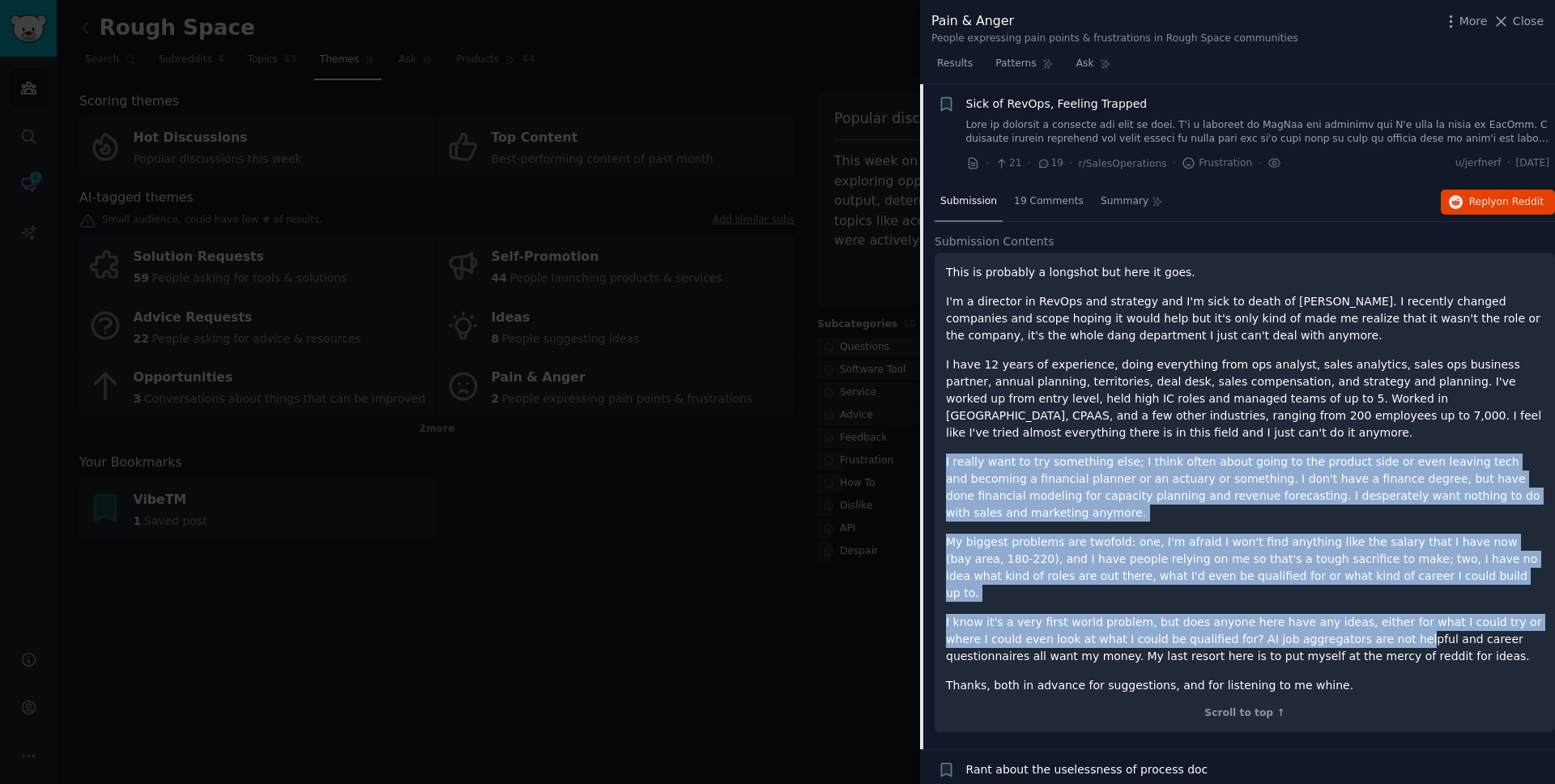
drag, startPoint x: 1084, startPoint y: 452, endPoint x: 1353, endPoint y: 625, distance: 319.8
click at [1190, 627] on div "This is probably a longshot but here it goes. I'm a director in RevOps and stra…" at bounding box center [1245, 479] width 597 height 430
click at [1190, 614] on p "I know it's a very first world problem, but does anyone here have any ideas, ei…" at bounding box center [1245, 639] width 597 height 51
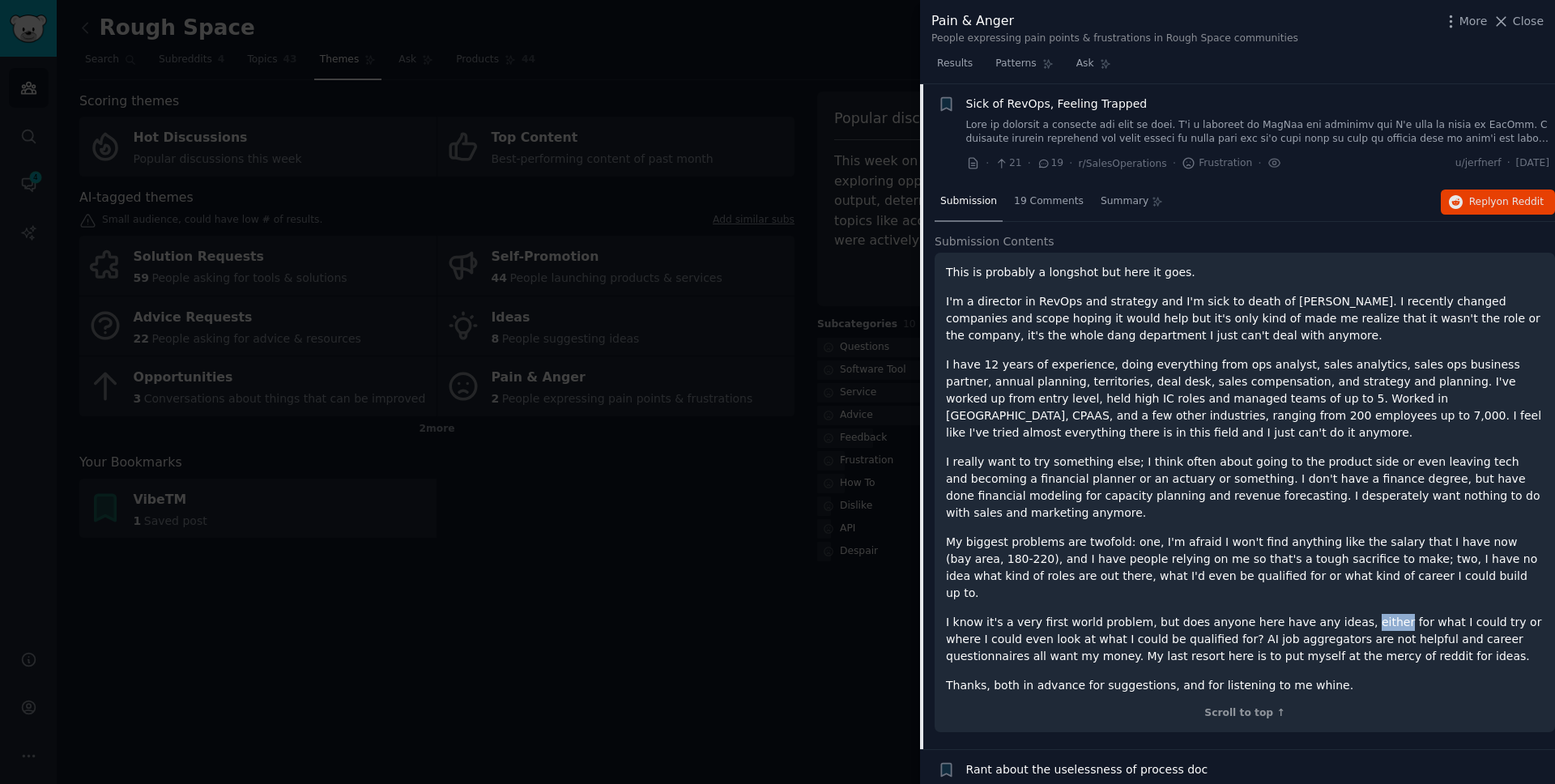
click at [1190, 614] on p "I know it's a very first world problem, but does anyone here have any ideas, ei…" at bounding box center [1245, 639] width 597 height 51
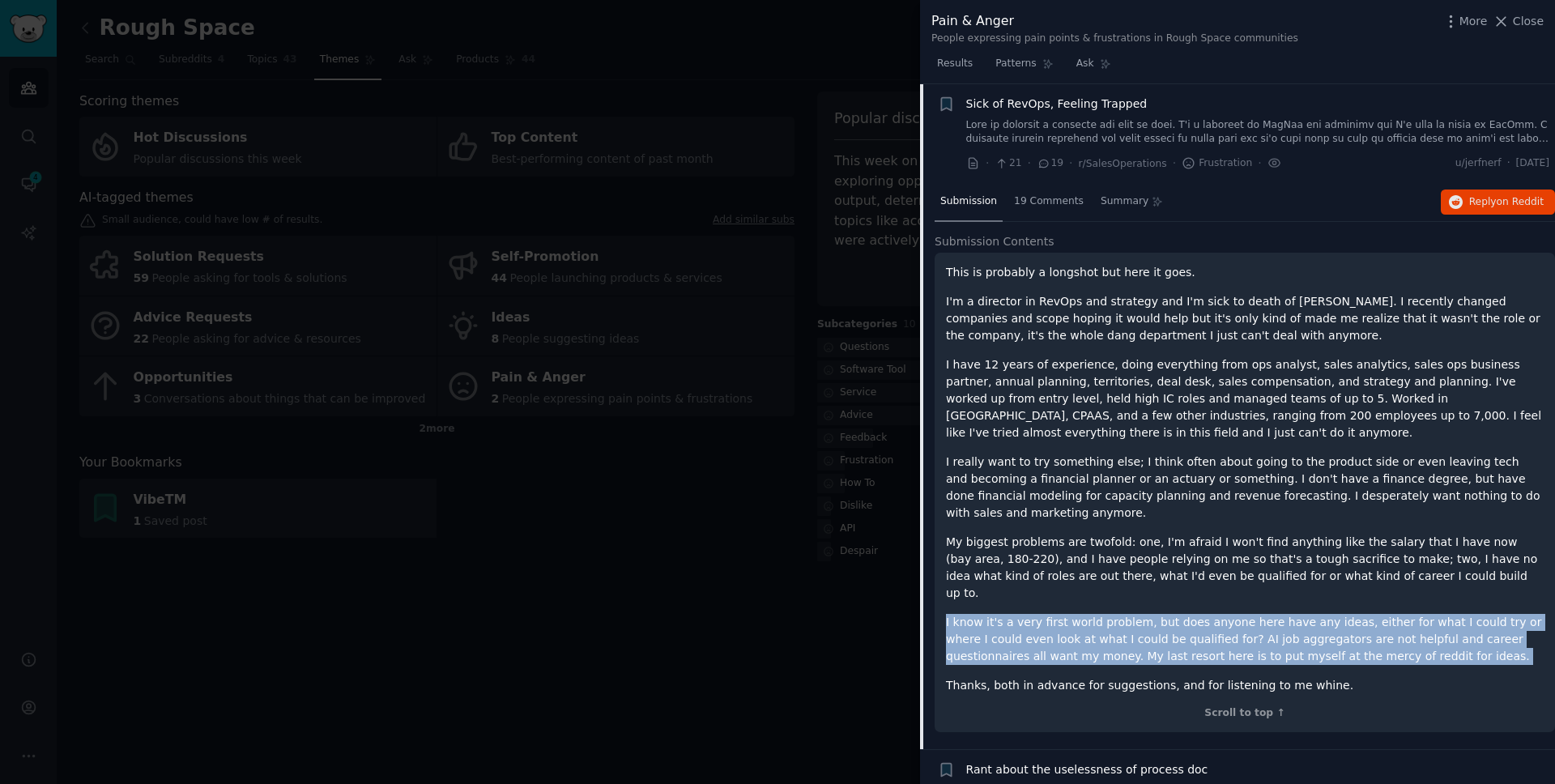
click at [1190, 614] on p "I know it's a very first world problem, but does anyone here have any ideas, ei…" at bounding box center [1245, 639] width 597 height 51
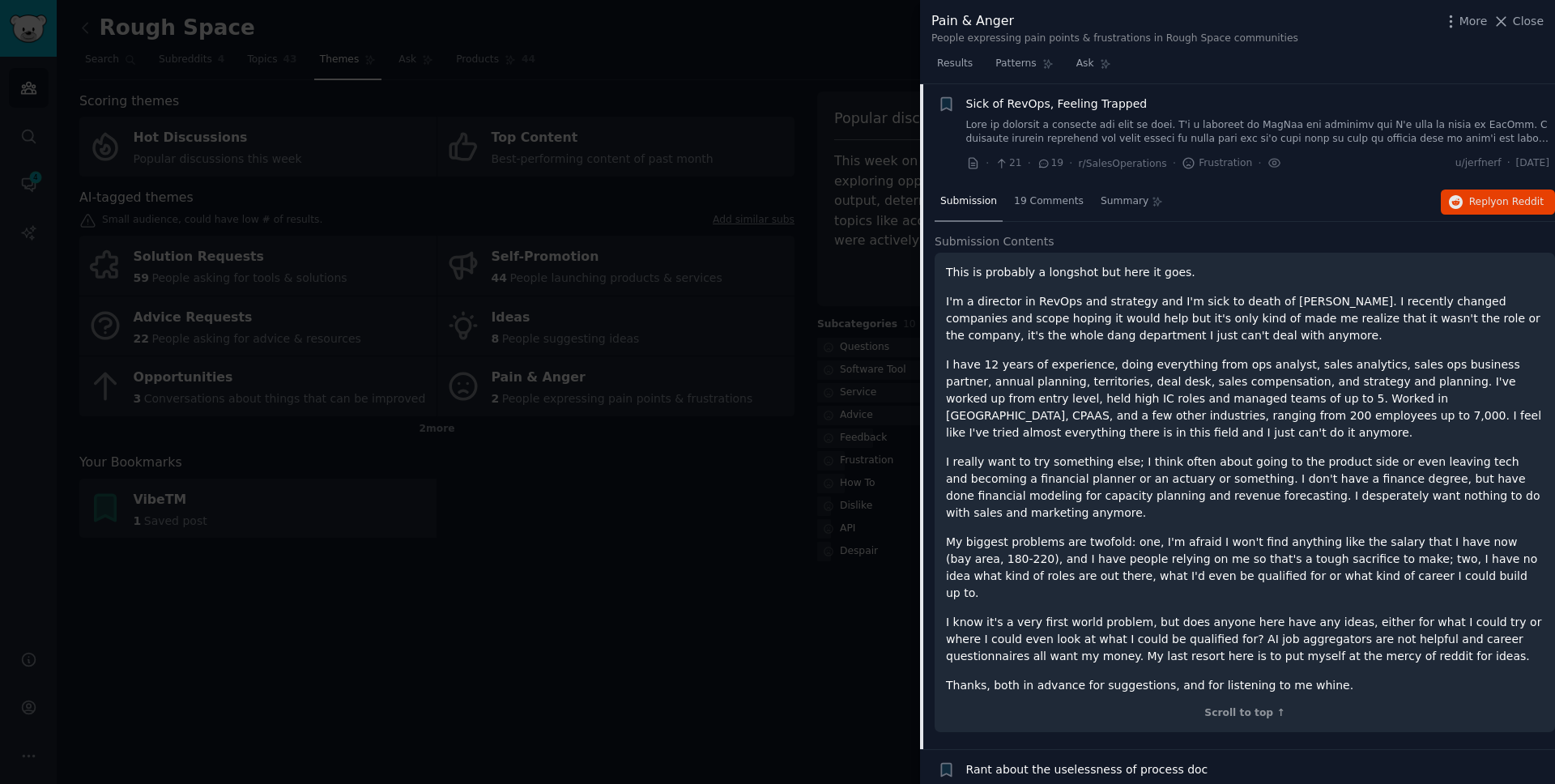
click at [1190, 546] on p "My biggest problems are twofold: one, I'm afraid I won't find anything like the…" at bounding box center [1245, 568] width 597 height 68
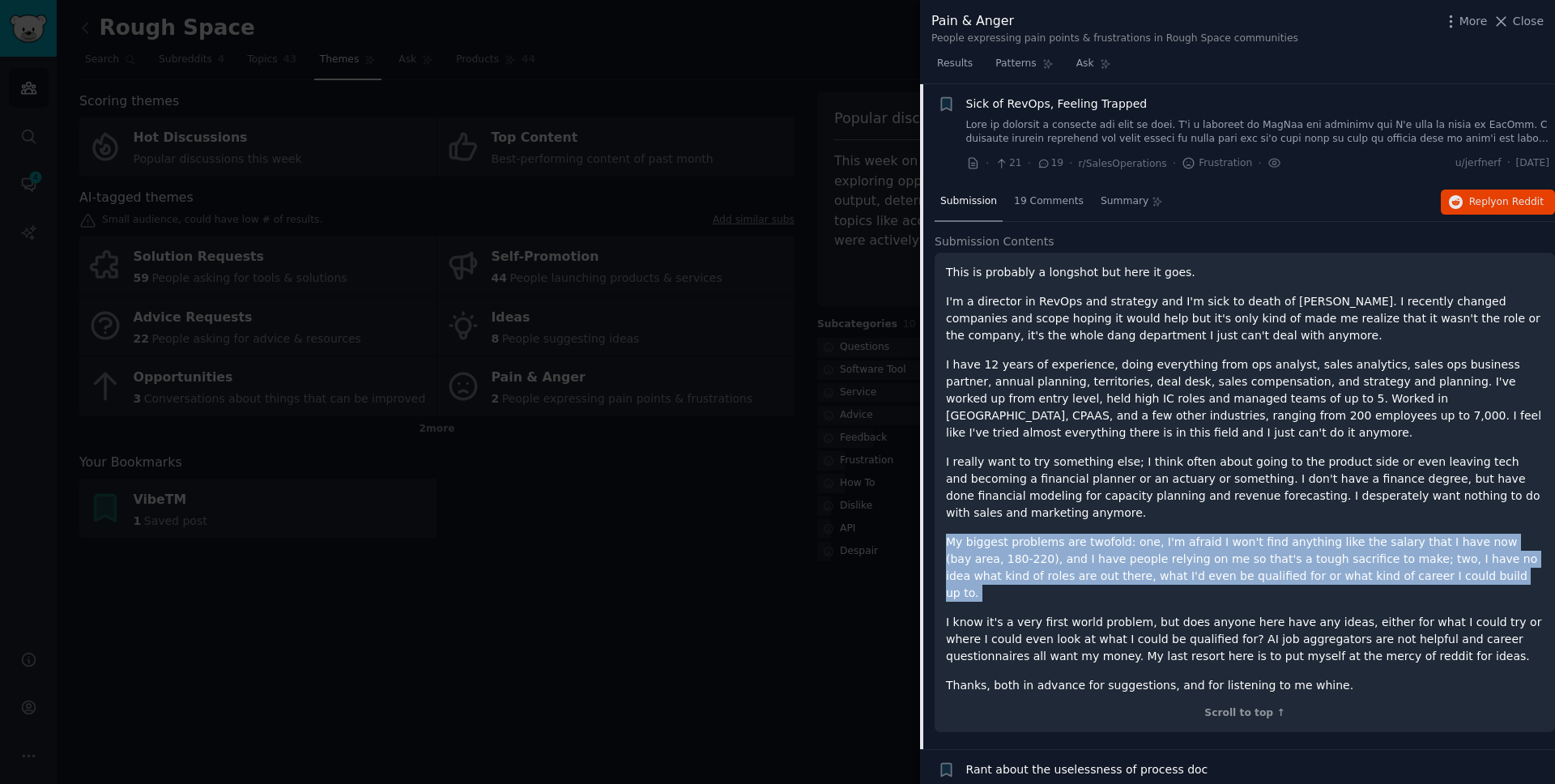
click at [1190, 546] on p "My biggest problems are twofold: one, I'm afraid I won't find anything like the…" at bounding box center [1245, 568] width 597 height 68
click at [1190, 547] on p "My biggest problems are twofold: one, I'm afraid I won't find anything like the…" at bounding box center [1245, 568] width 597 height 68
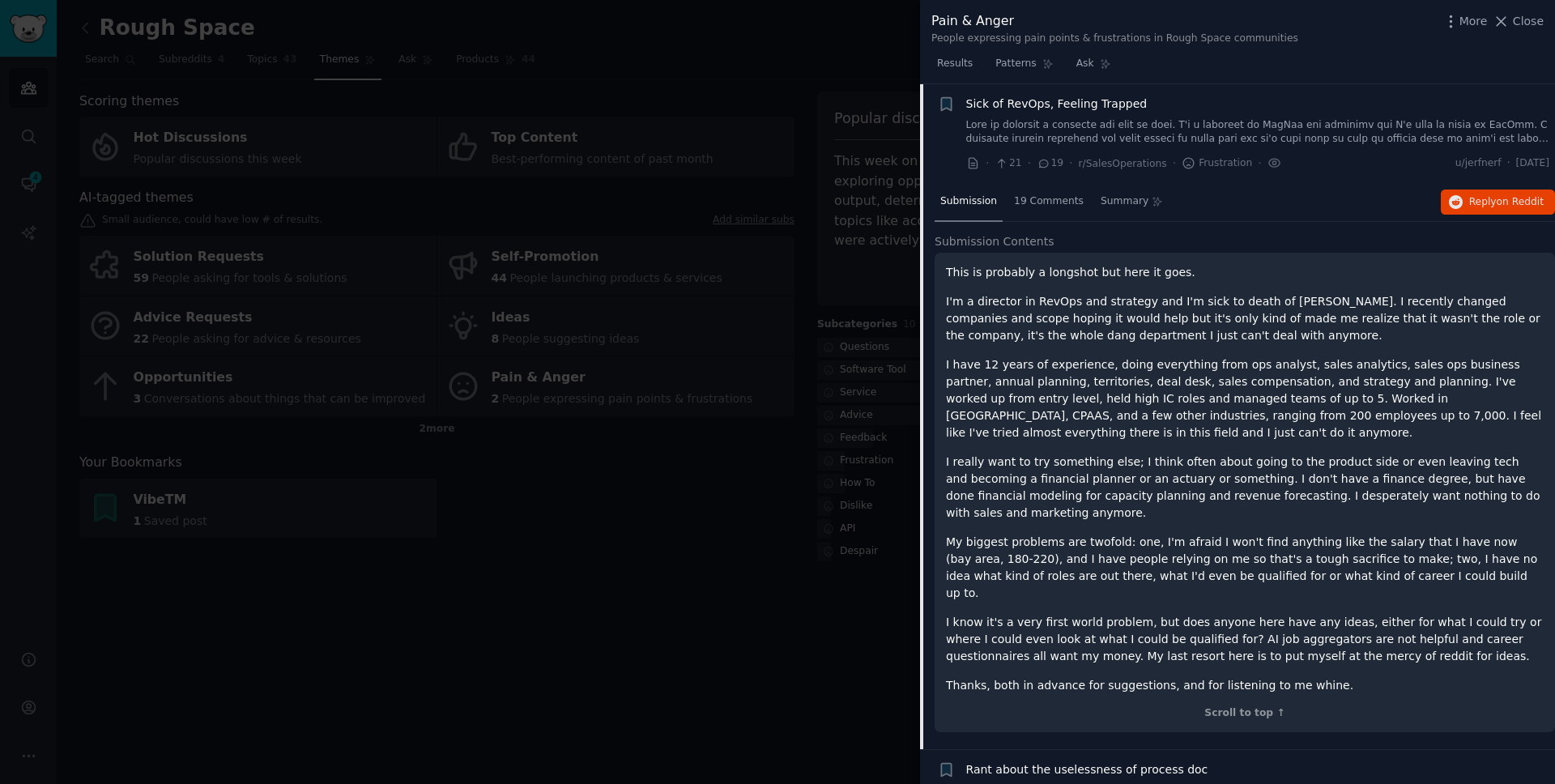
click at [1190, 489] on p "I really want to try something else; I think often about going to the product s…" at bounding box center [1245, 487] width 597 height 68
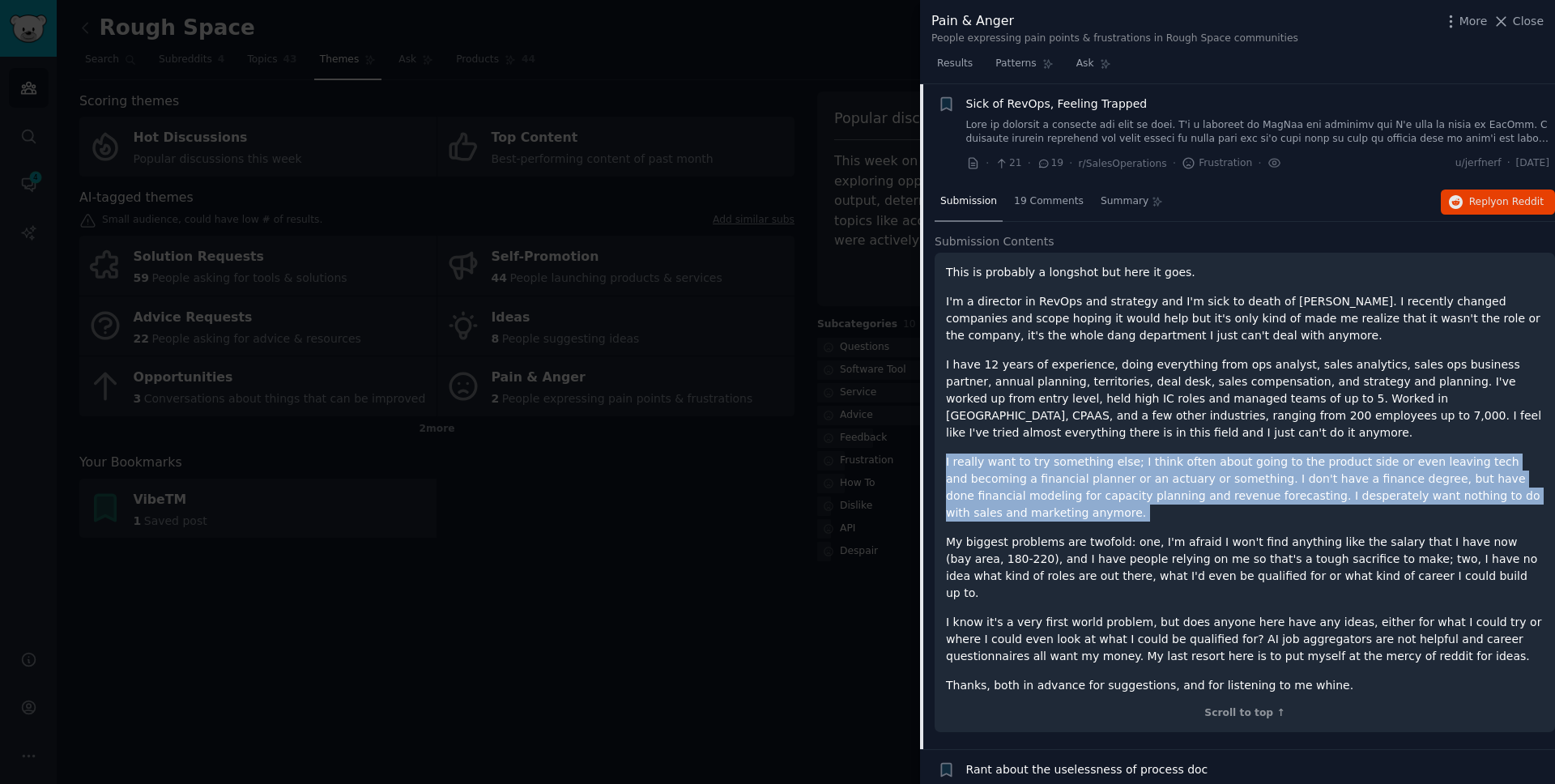
click at [1190, 489] on p "I really want to try something else; I think often about going to the product s…" at bounding box center [1245, 487] width 597 height 68
click at [1190, 511] on p "I really want to try something else; I think often about going to the product s…" at bounding box center [1245, 487] width 597 height 68
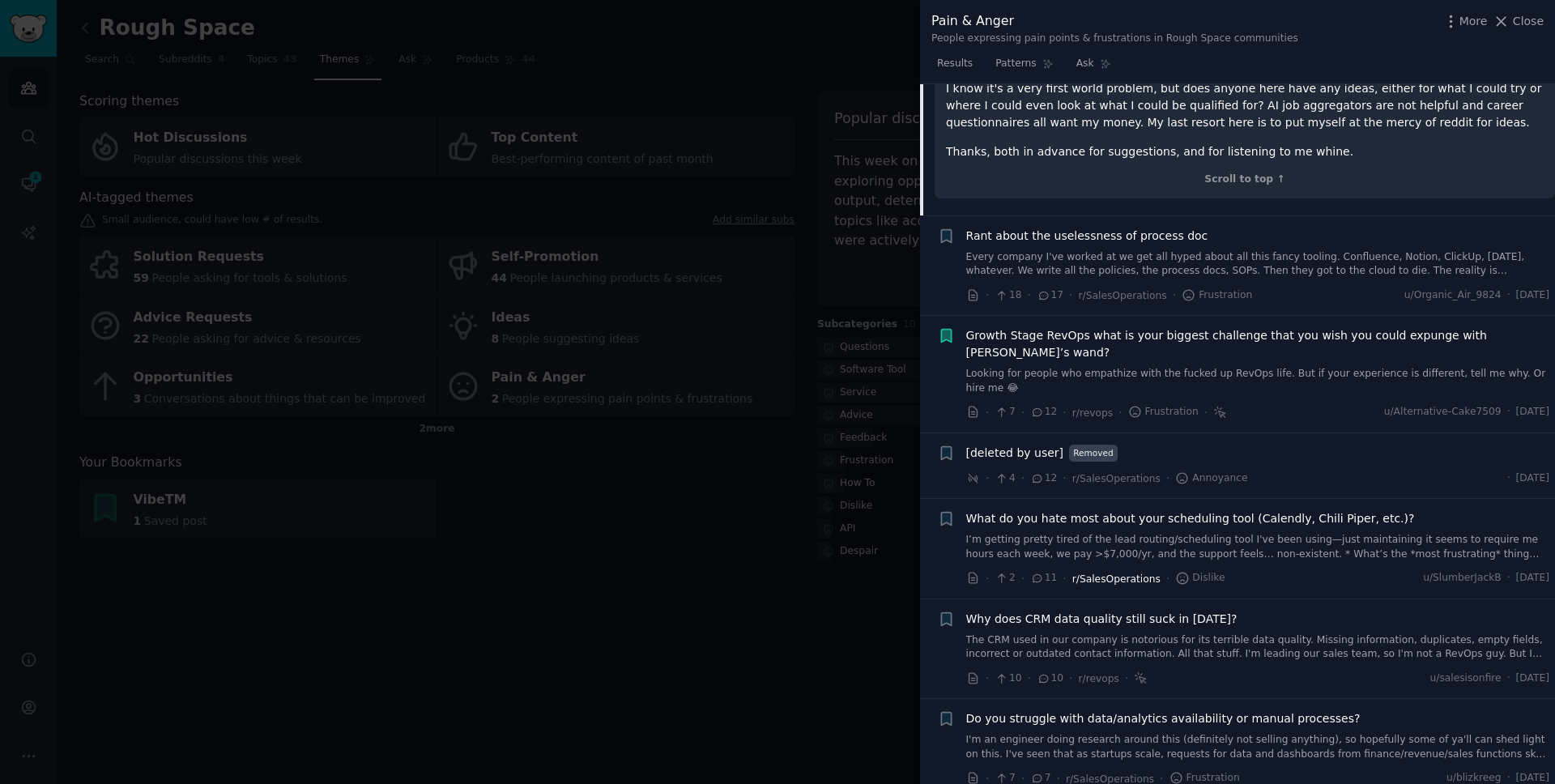
scroll to position [701, 0]
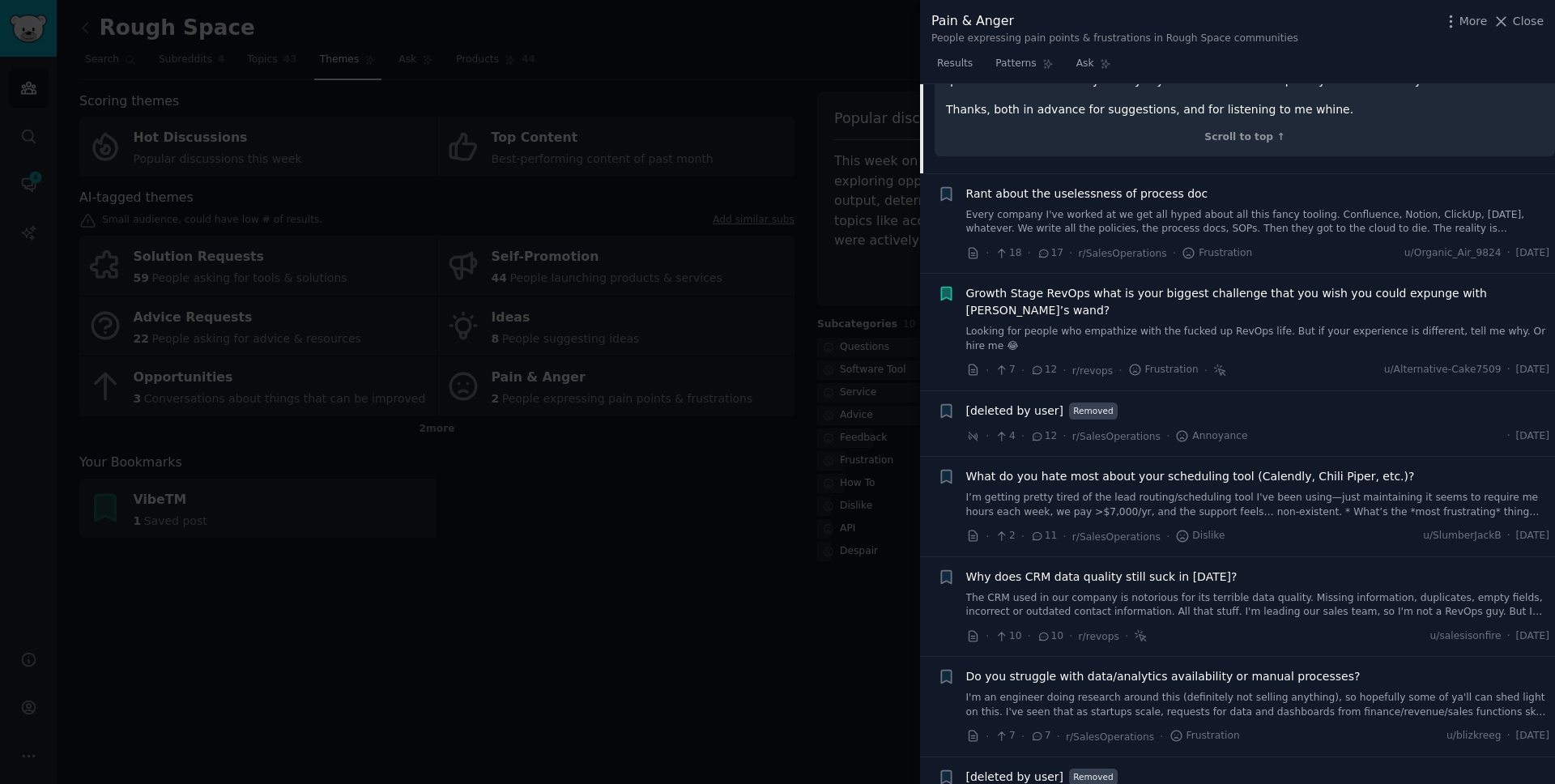
click at [1019, 402] on span "[deleted by user]" at bounding box center [1015, 411] width 98 height 17
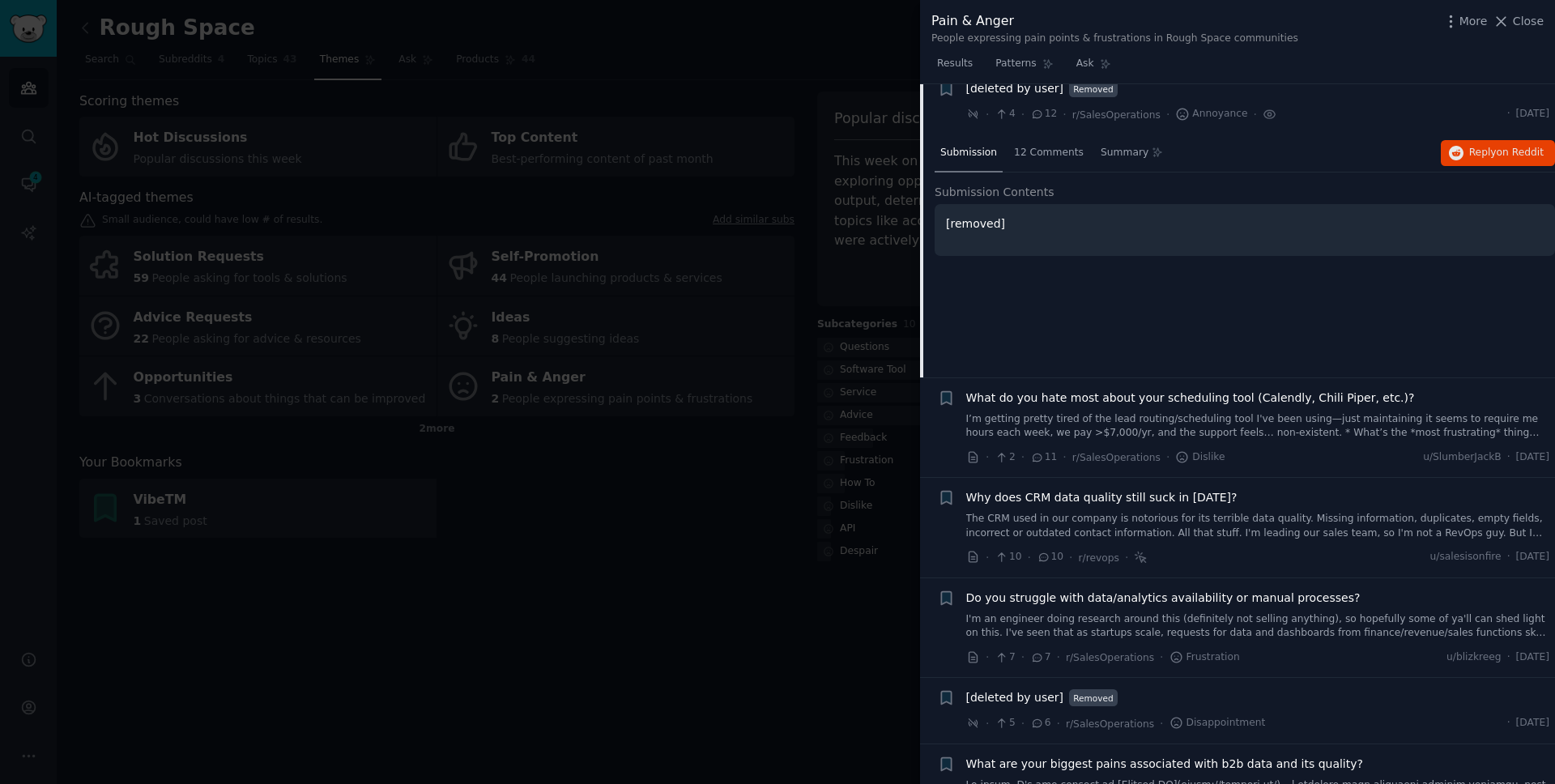
scroll to position [442, 0]
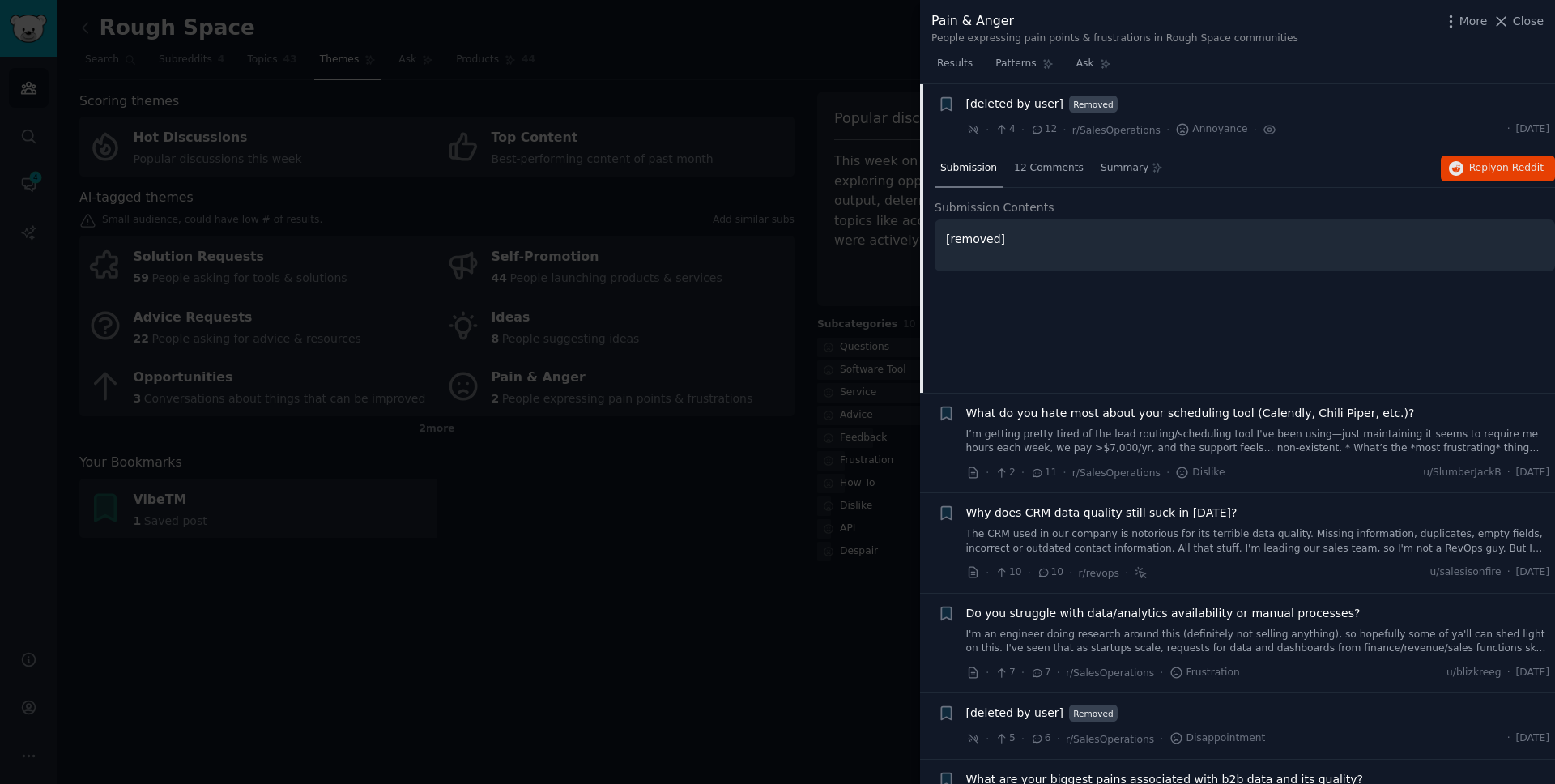
click at [1076, 411] on span "What do you hate most about your scheduling tool (Calendly, Chili Piper, etc.)?" at bounding box center [1190, 414] width 448 height 17
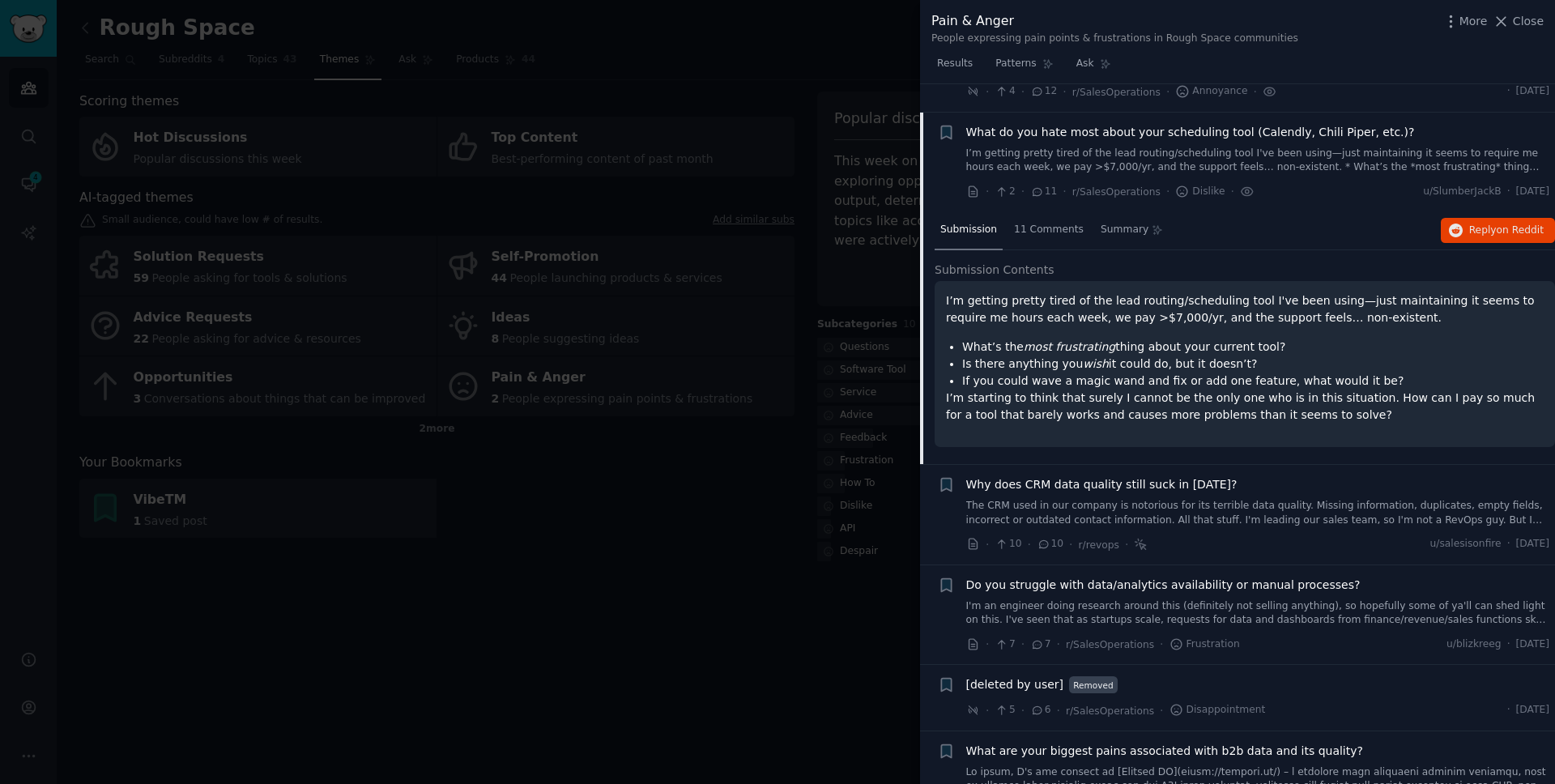
scroll to position [509, 0]
